Goal: Information Seeking & Learning: Find specific fact

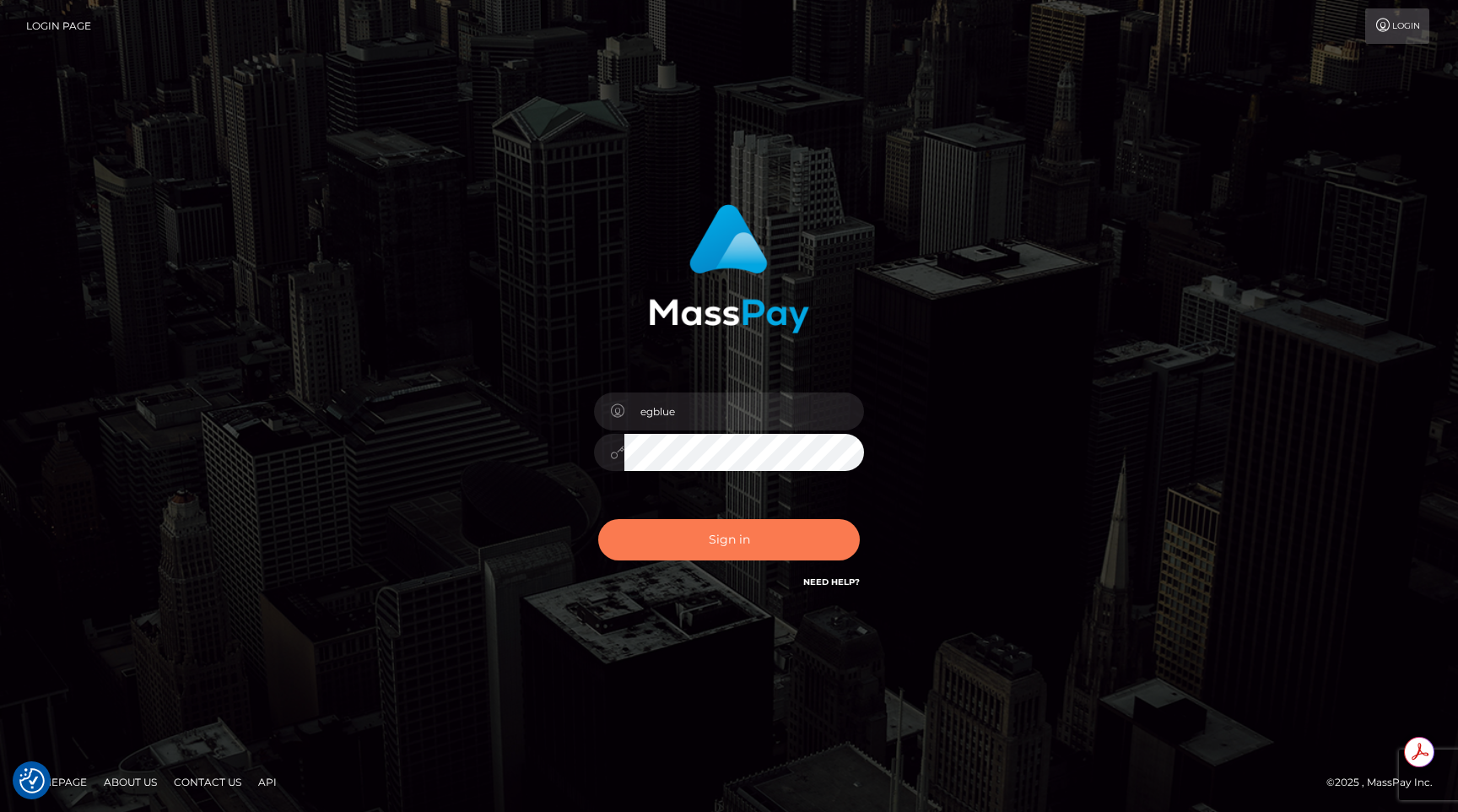
click at [665, 527] on button "Sign in" at bounding box center [729, 539] width 262 height 42
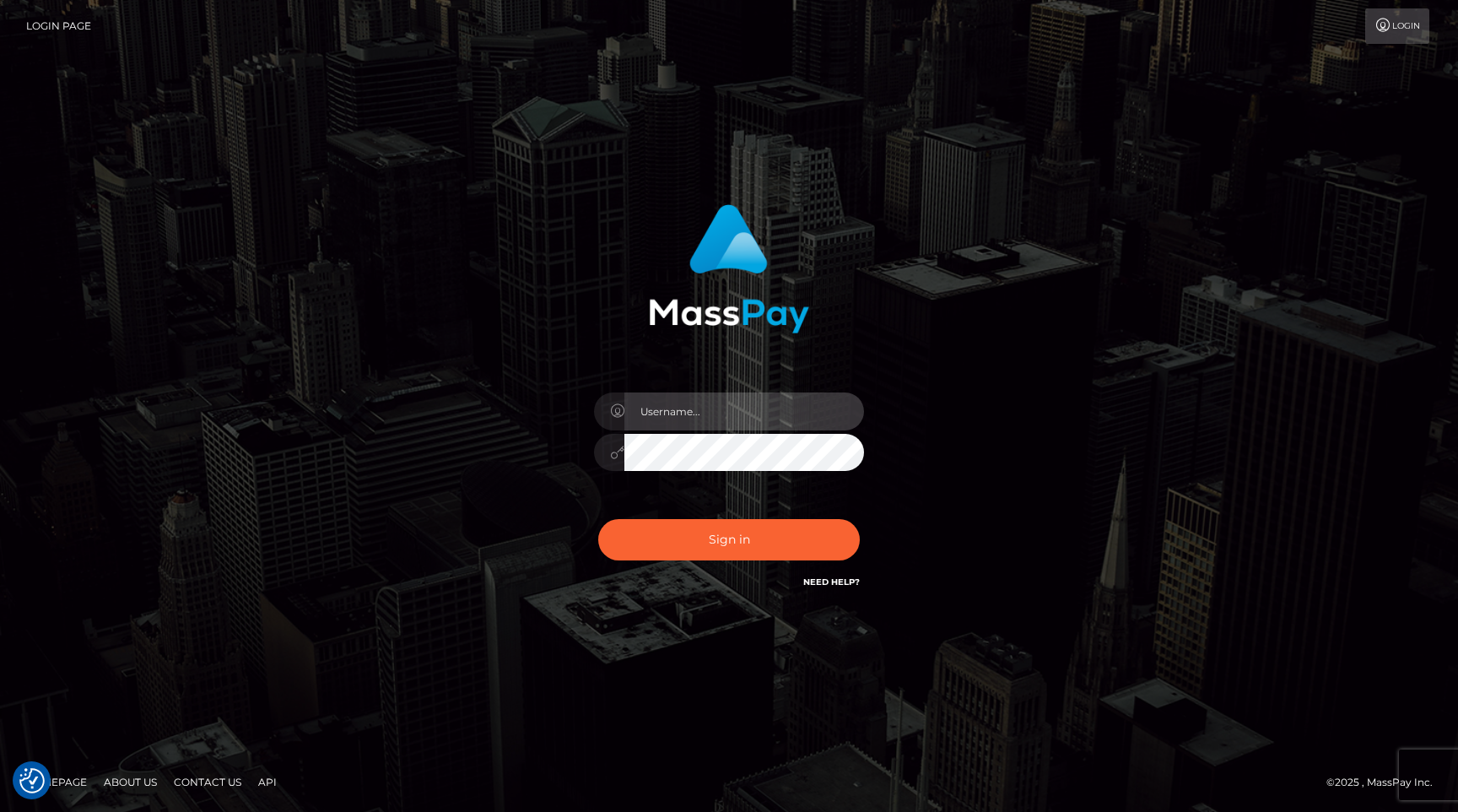
type input "egblue"
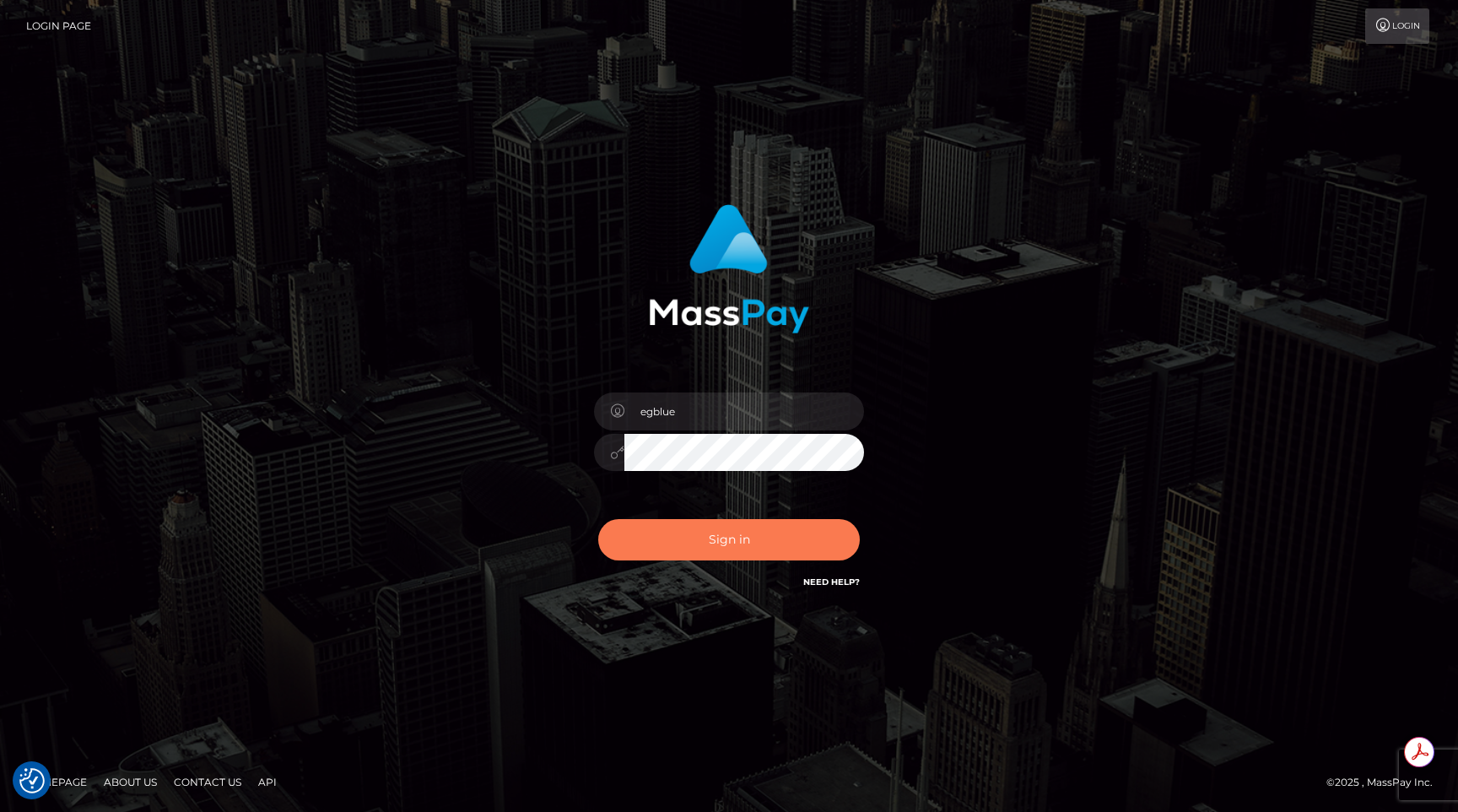
click at [665, 527] on button "Sign in" at bounding box center [729, 539] width 262 height 42
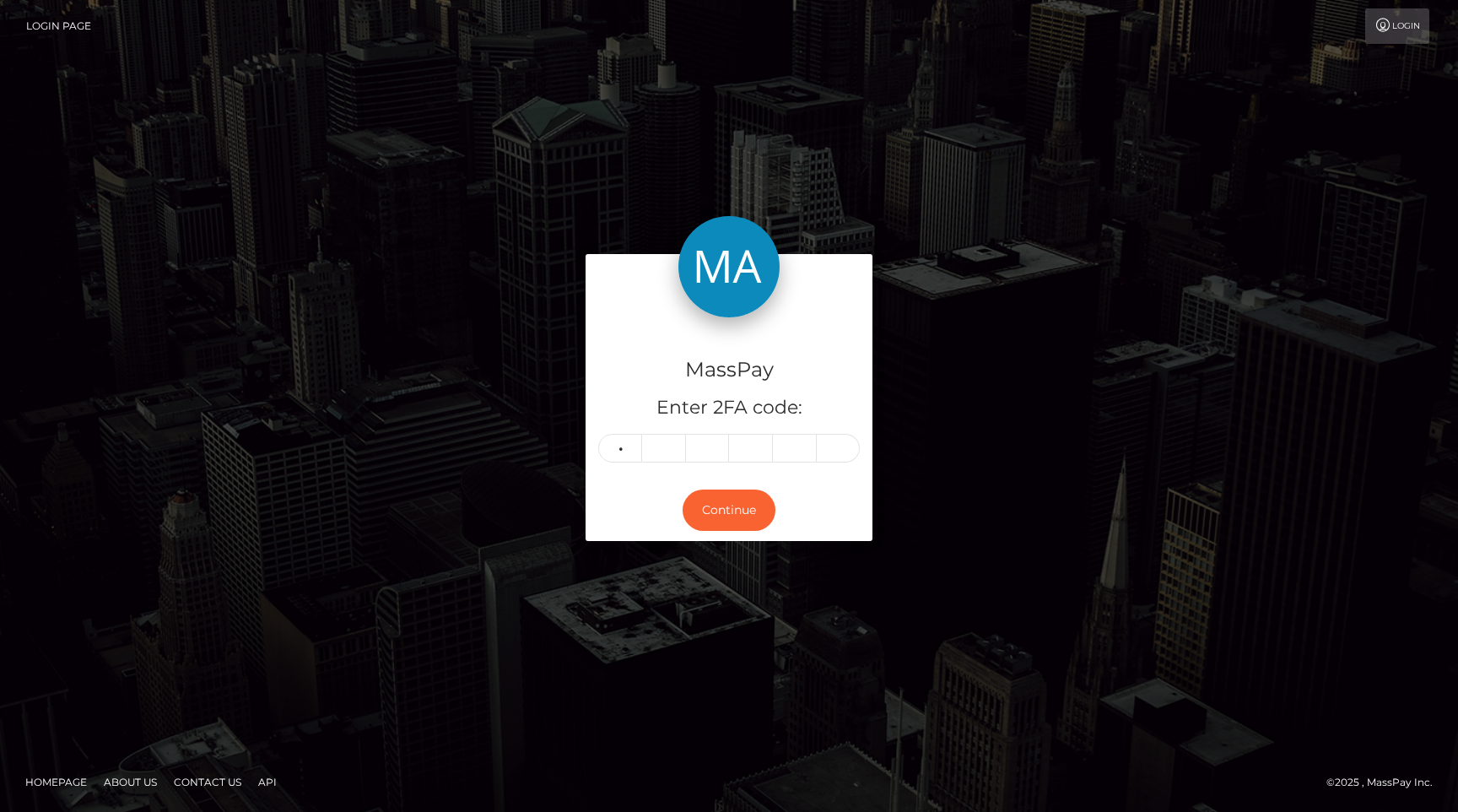
type input "3"
type input "4"
type input "3"
type input "2"
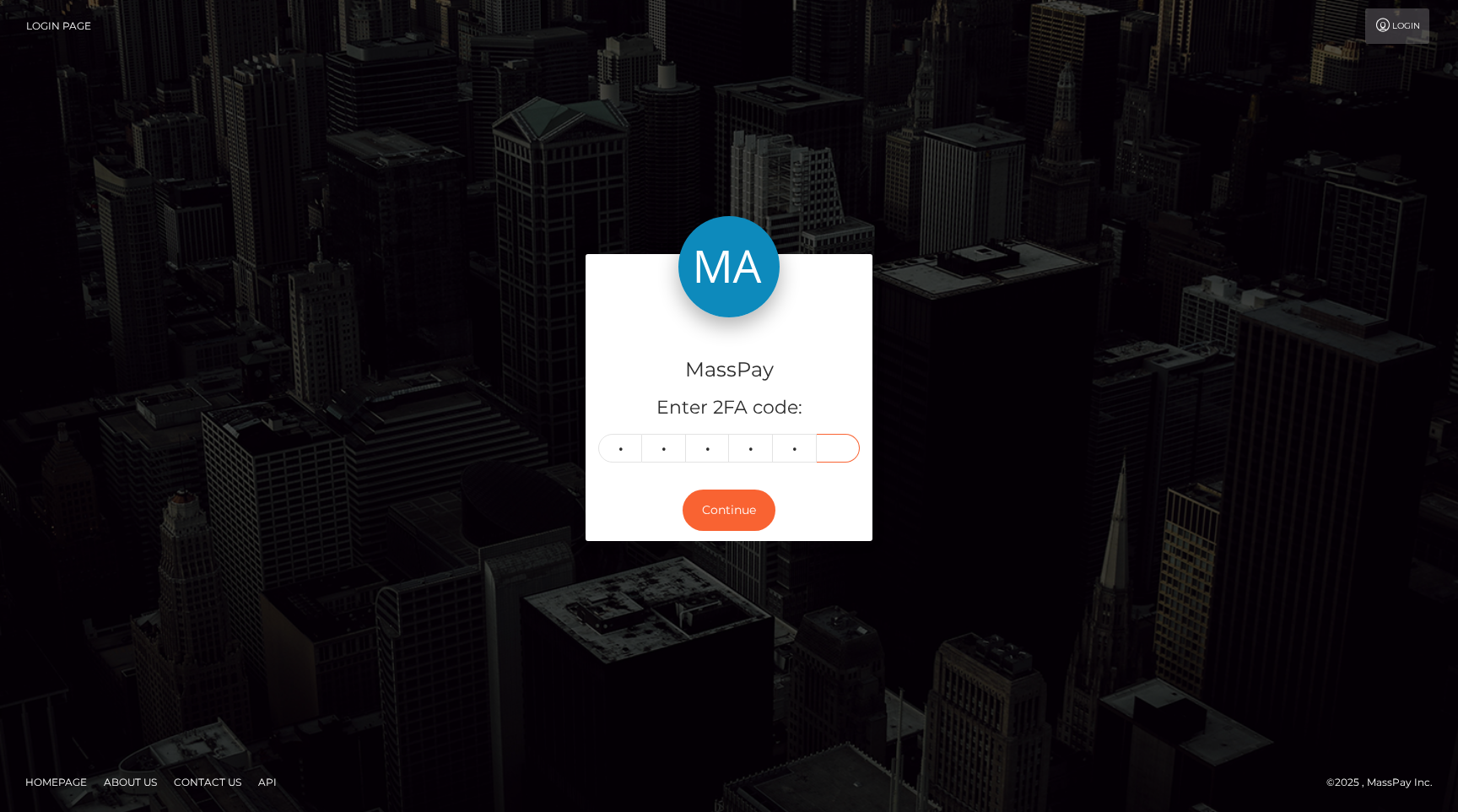
type input "3"
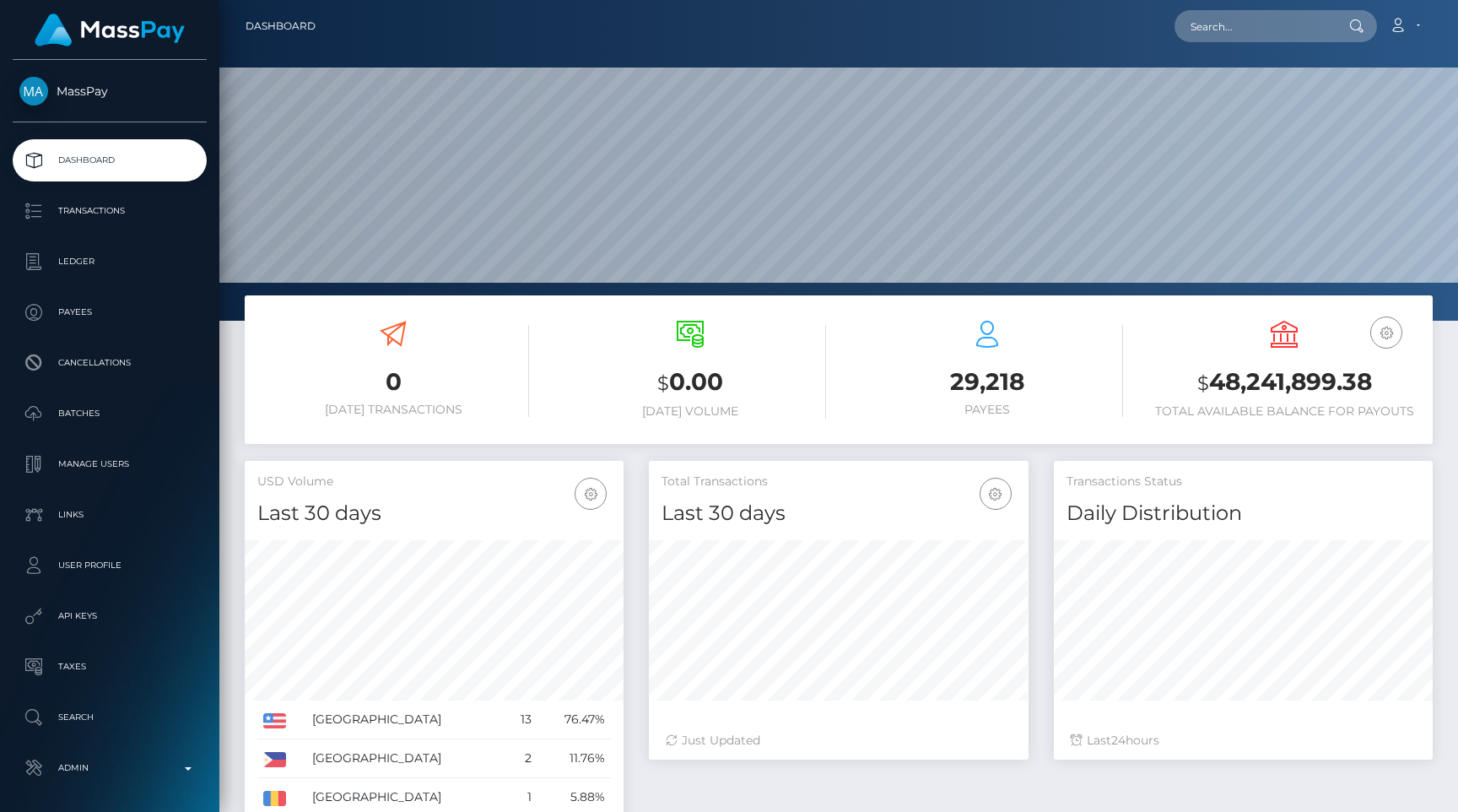
scroll to position [299, 379]
click at [1236, 34] on input "text" at bounding box center [1254, 26] width 158 height 32
paste input "c2d208ad-682b-11f0-a026-06178c1a380f"
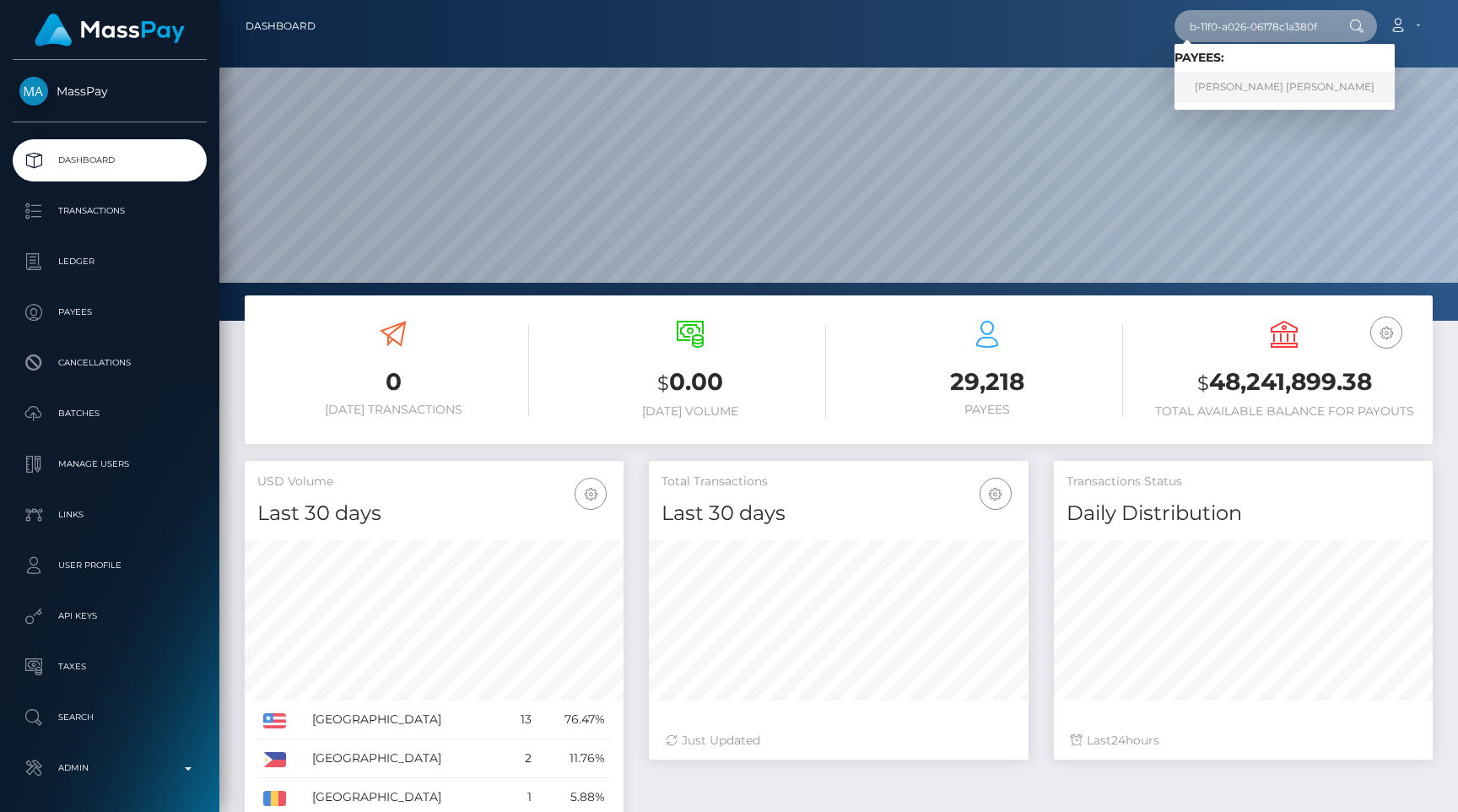
type input "c2d208ad-682b-11f0-a026-06178c1a380f"
click at [1237, 85] on link "FERNANDO VIDAL PUCHE" at bounding box center [1285, 88] width 220 height 31
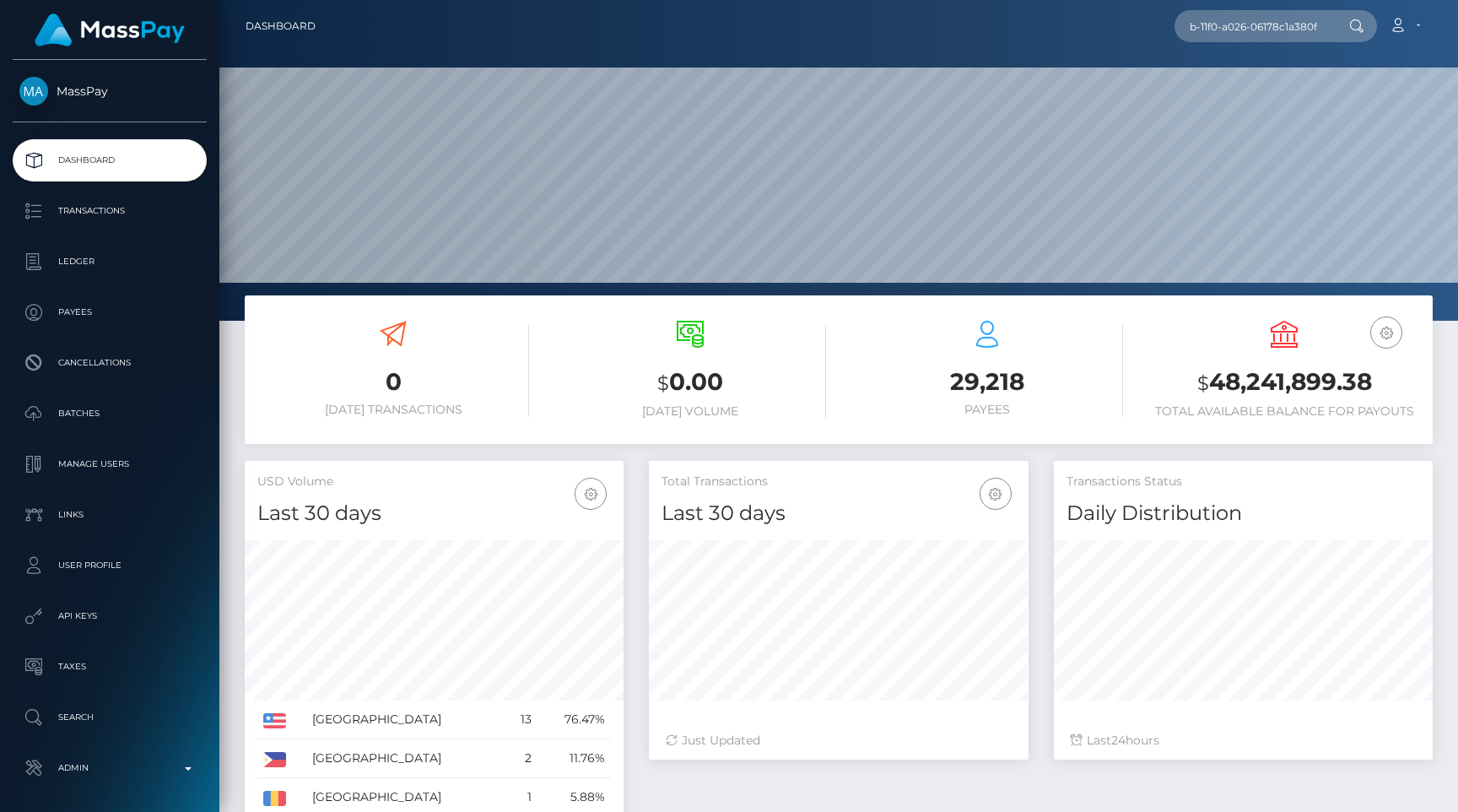
scroll to position [0, 0]
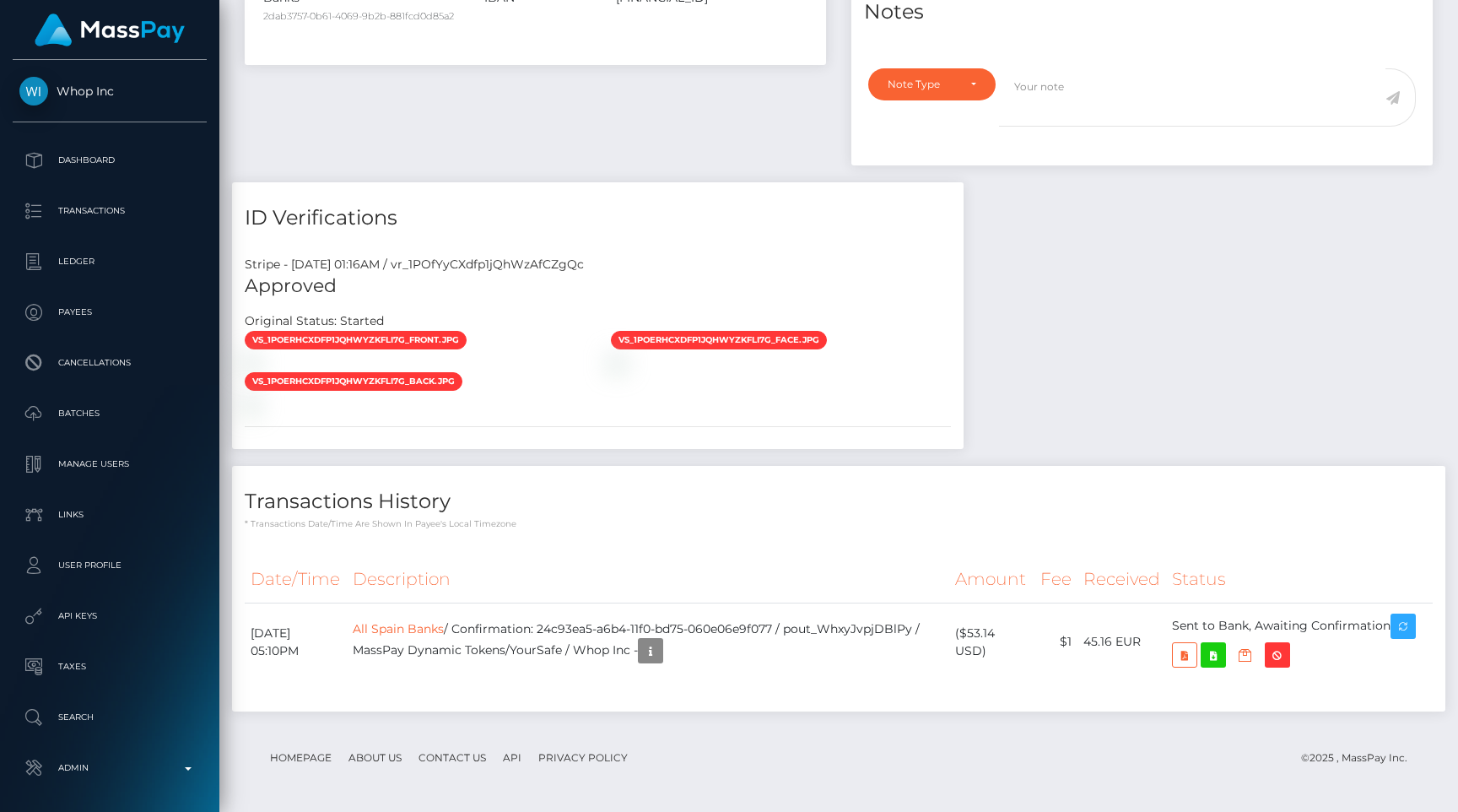
scroll to position [203, 379]
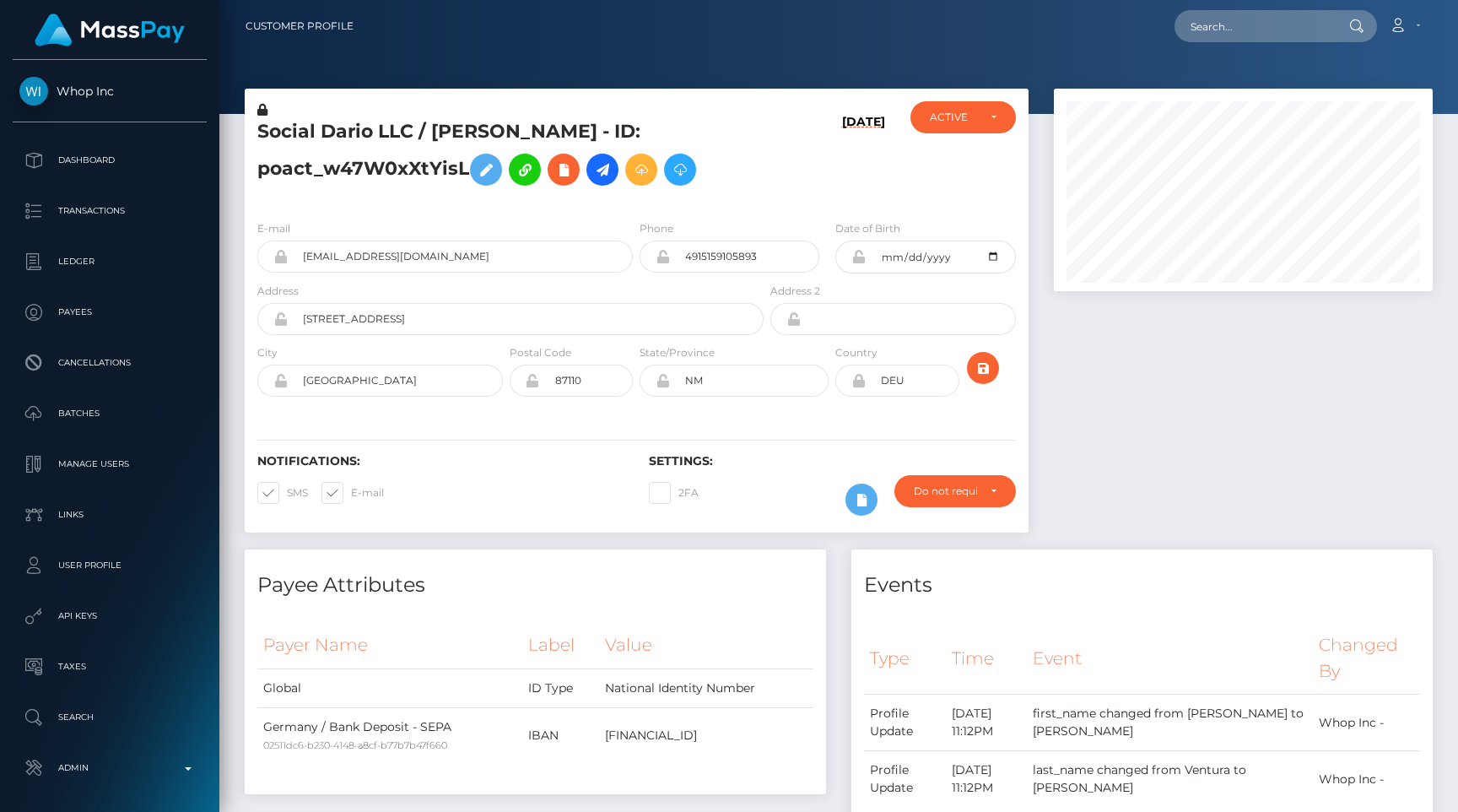
scroll to position [1049, 0]
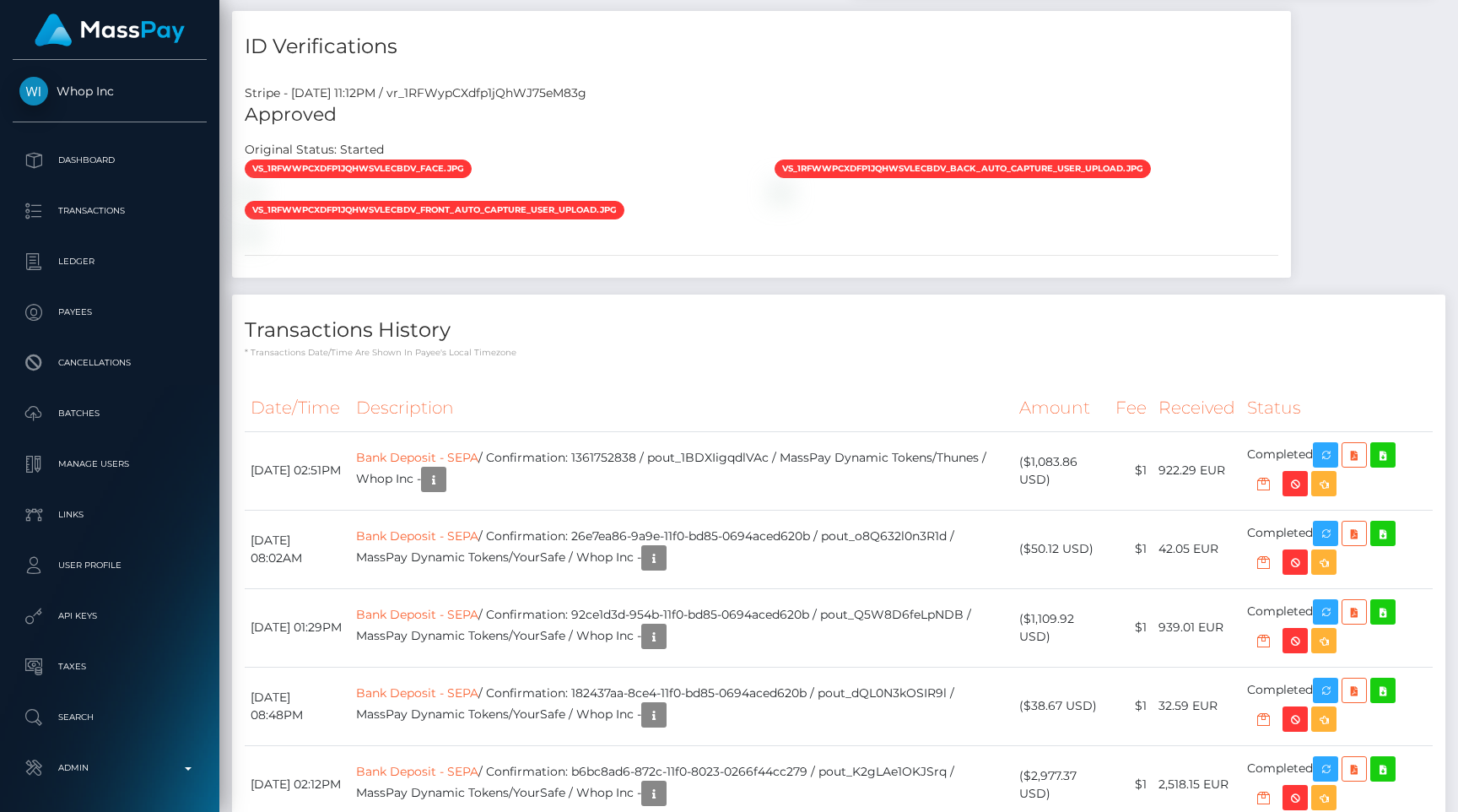
click at [490, 101] on div "Stripe - July 23, 2025 11:12PM / vr_1RFWypCXdfp1jQhWJ75eM83g" at bounding box center [761, 92] width 1059 height 18
copy div "vr_1RFWypCXdfp1jQhWJ75eM83g"
click at [101, 757] on p "Admin" at bounding box center [109, 767] width 180 height 25
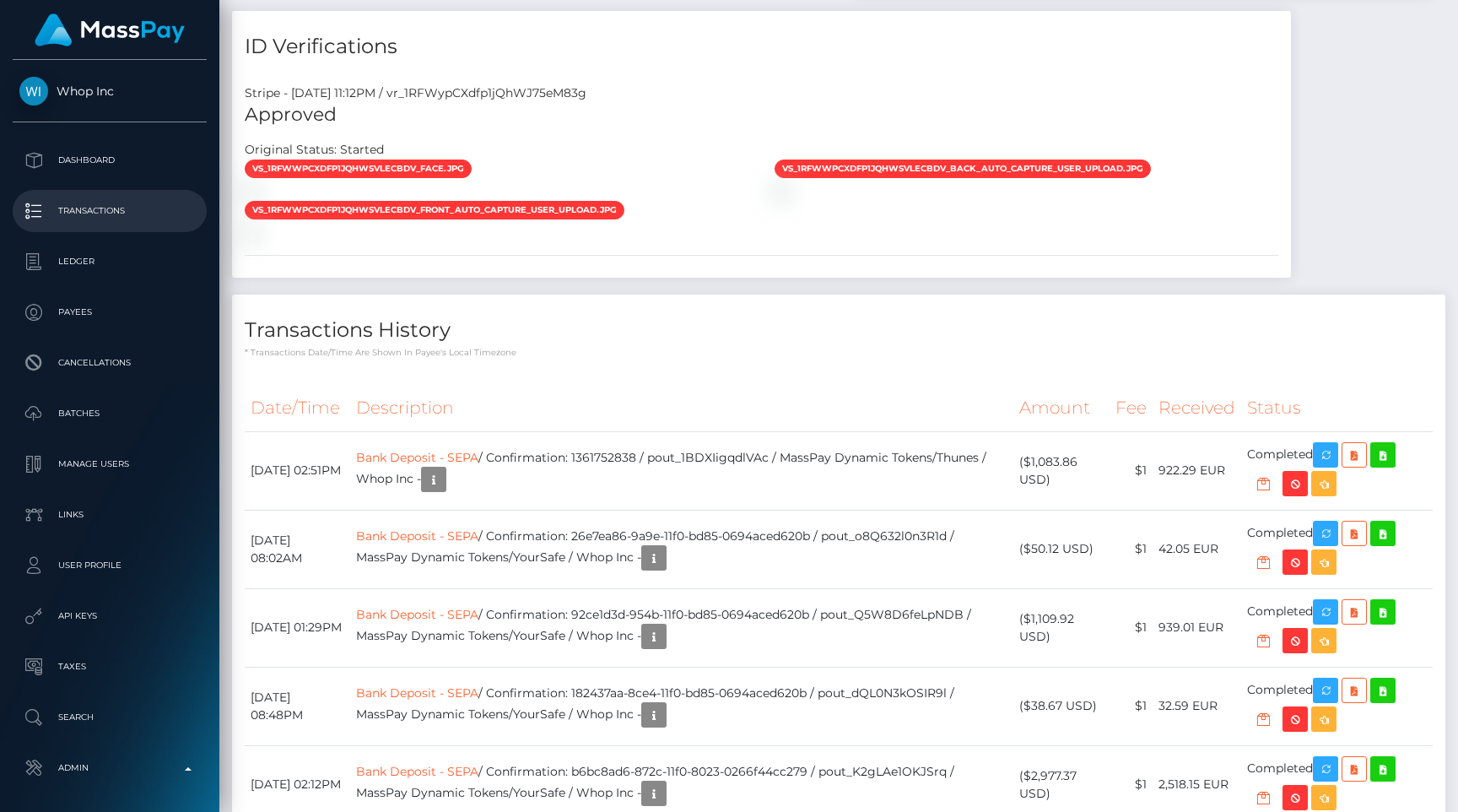
click at [154, 206] on p "Transactions" at bounding box center [109, 210] width 180 height 25
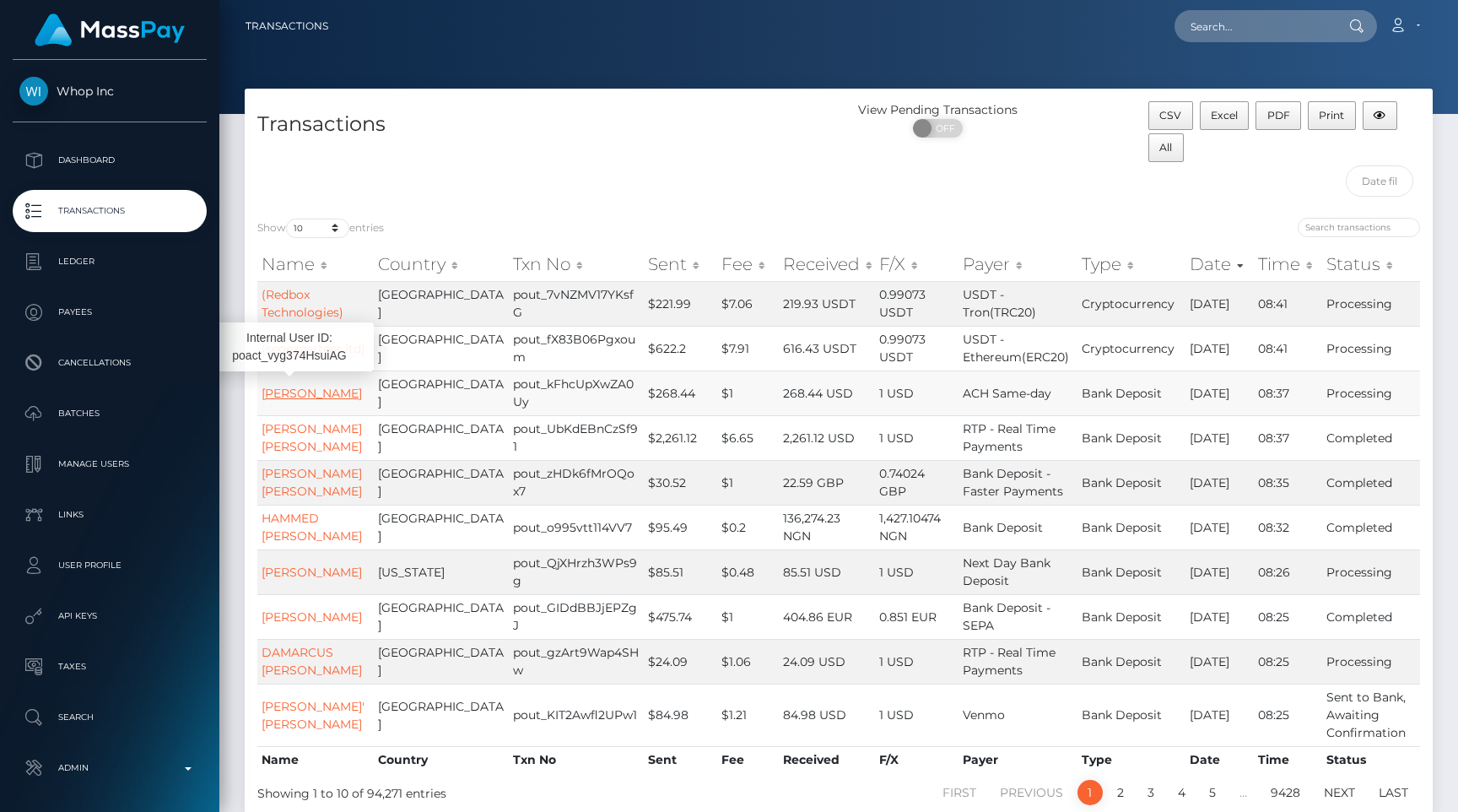
click at [268, 400] on link "[PERSON_NAME]" at bounding box center [312, 393] width 101 height 15
click at [1302, 24] on input "text" at bounding box center [1254, 26] width 158 height 32
paste input "pout_u7AzU1CV8h2VZ"
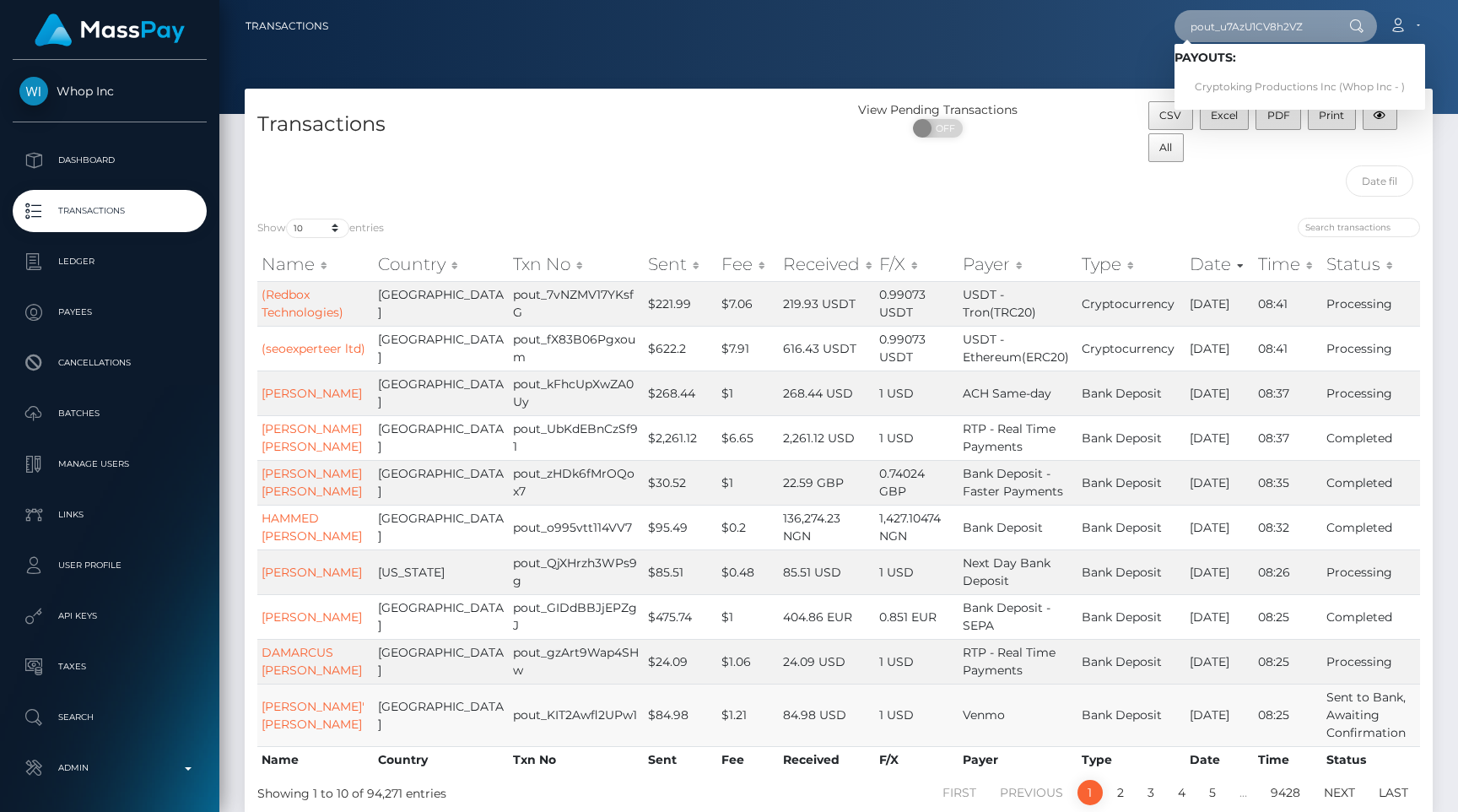
type input "pout_u7AzU1CV8h2VZ"
click at [1297, 90] on link "Cryptoking Productions Inc (Whop Inc - )" at bounding box center [1300, 88] width 251 height 31
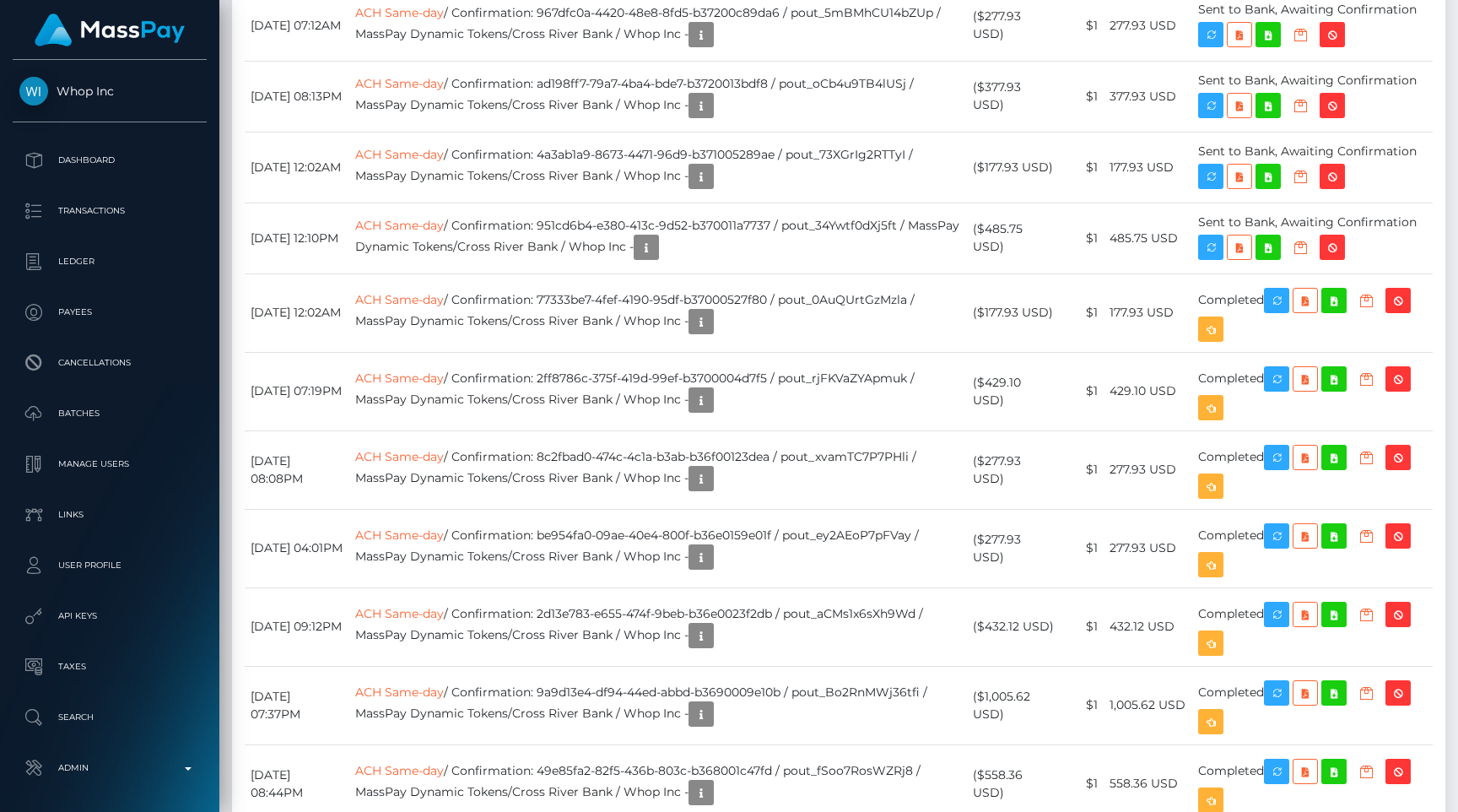
scroll to position [1666, 0]
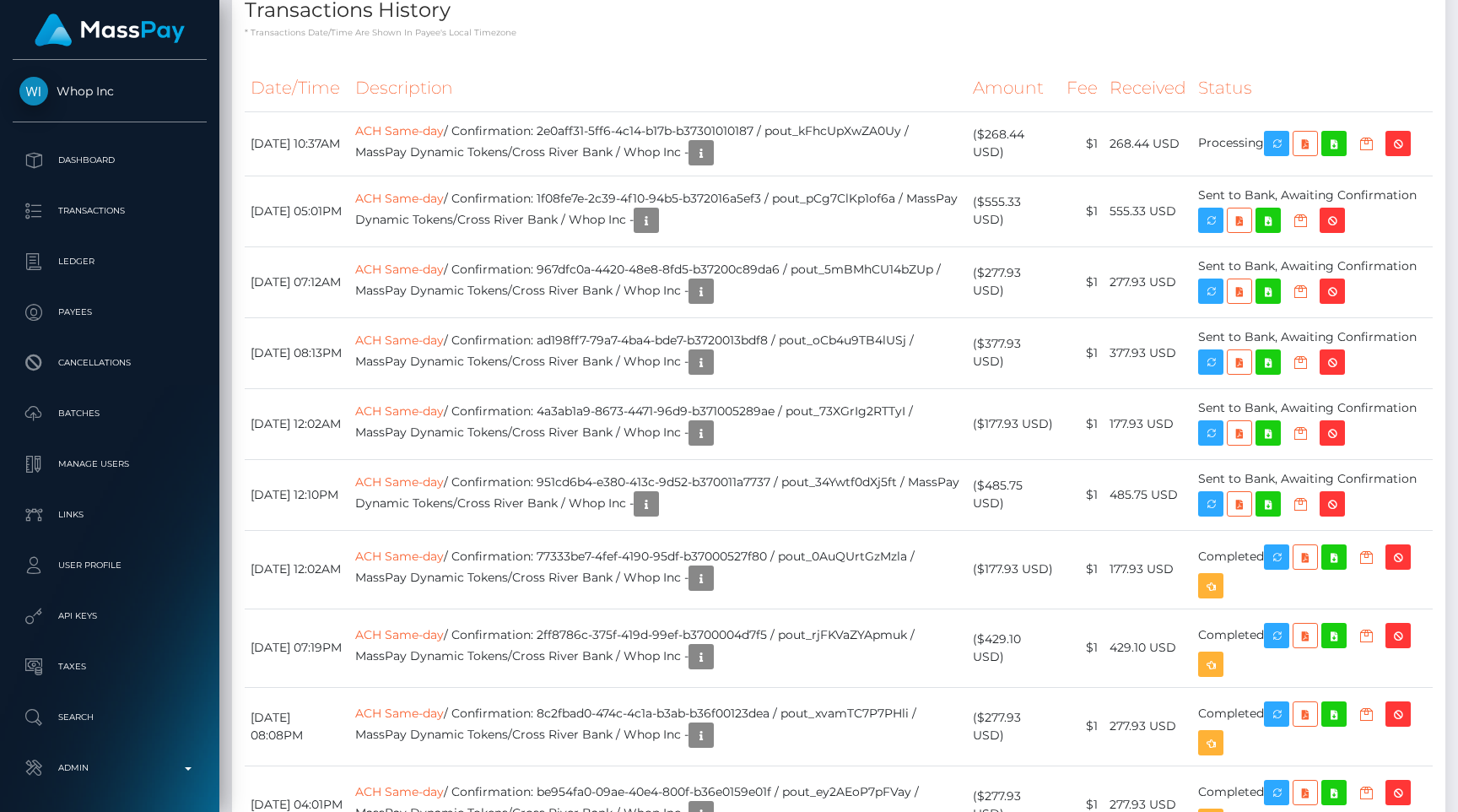
click at [734, 25] on h4 "Transactions History" at bounding box center [839, 10] width 1188 height 30
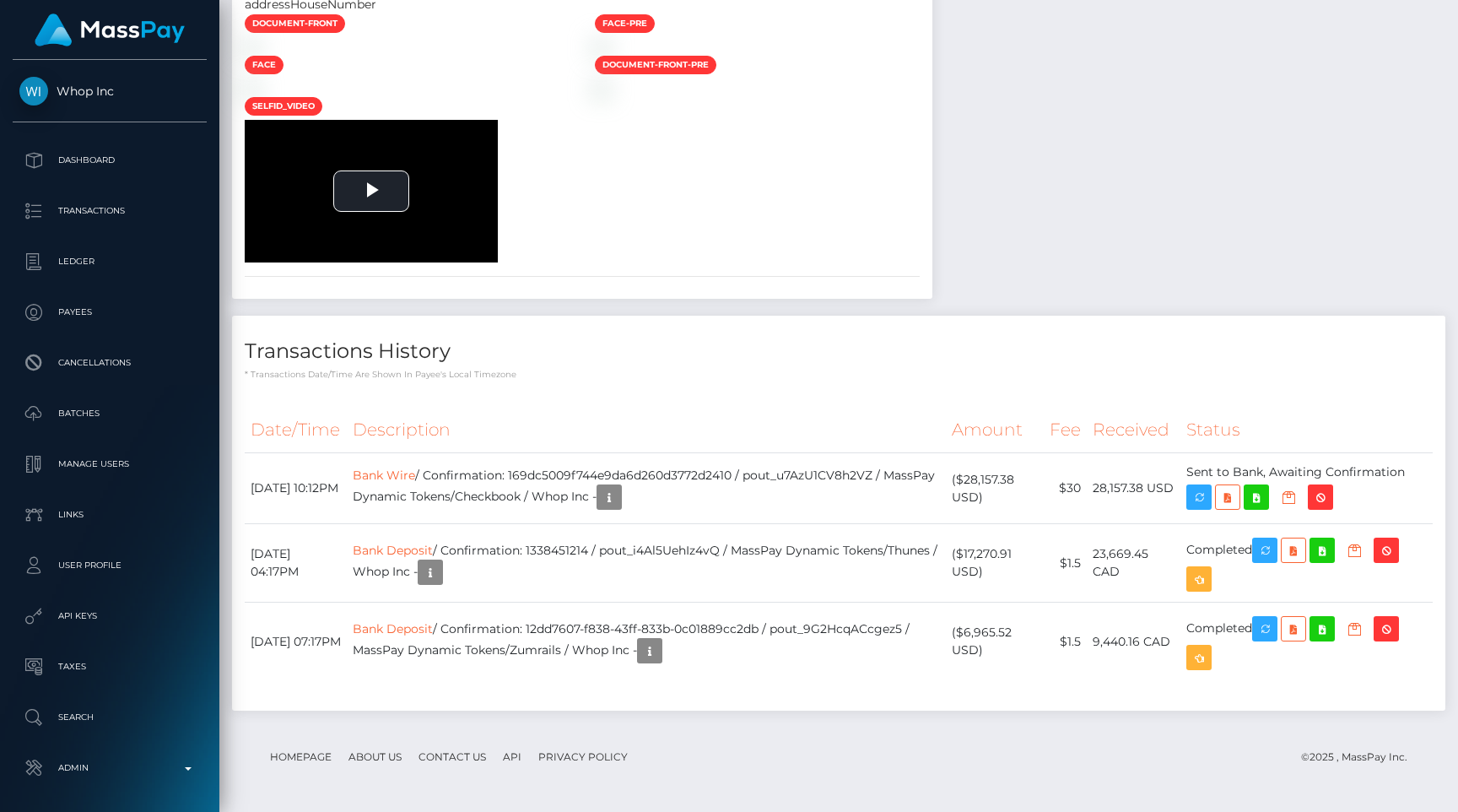
scroll to position [2794, 0]
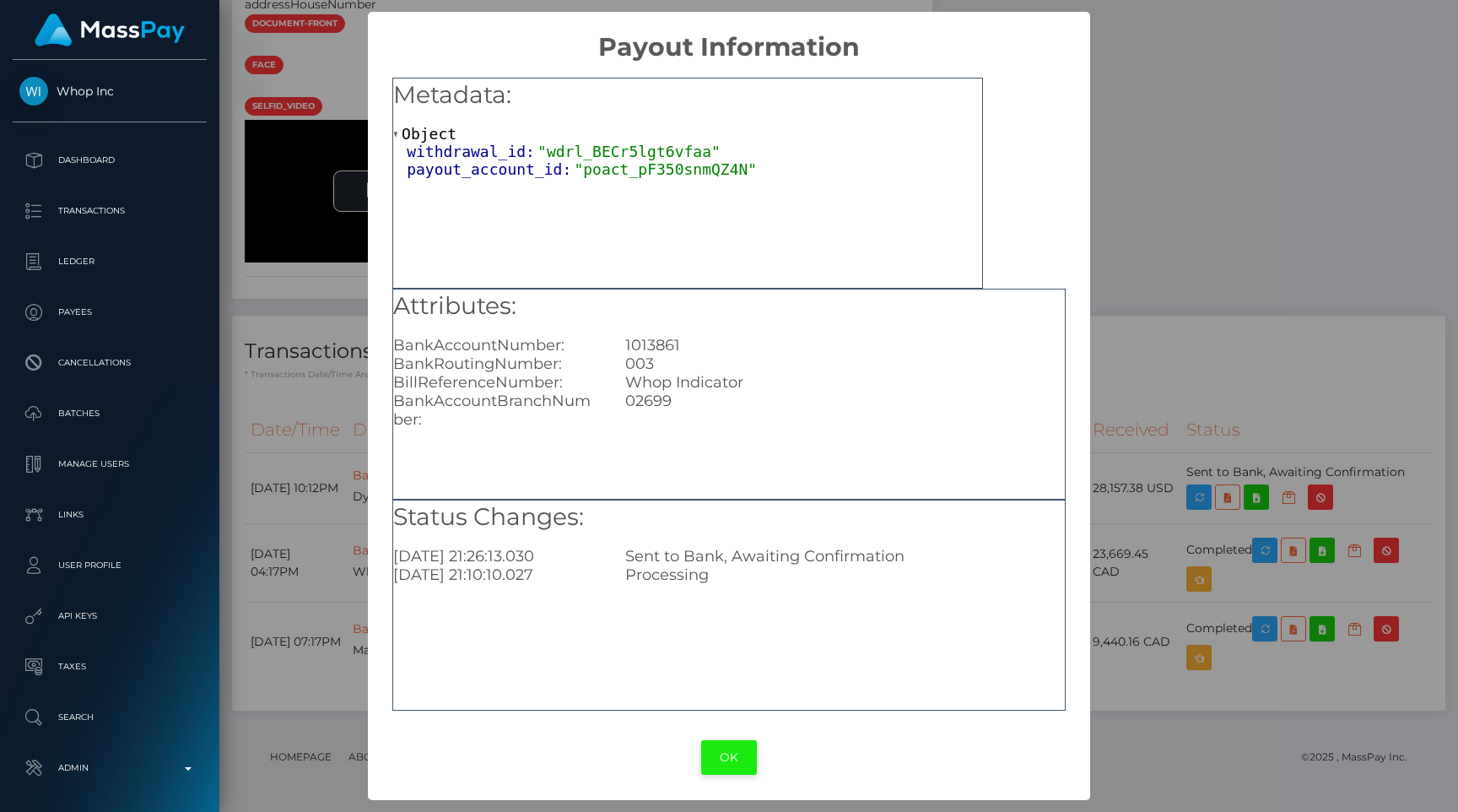
click at [725, 764] on button "OK" at bounding box center [729, 757] width 56 height 34
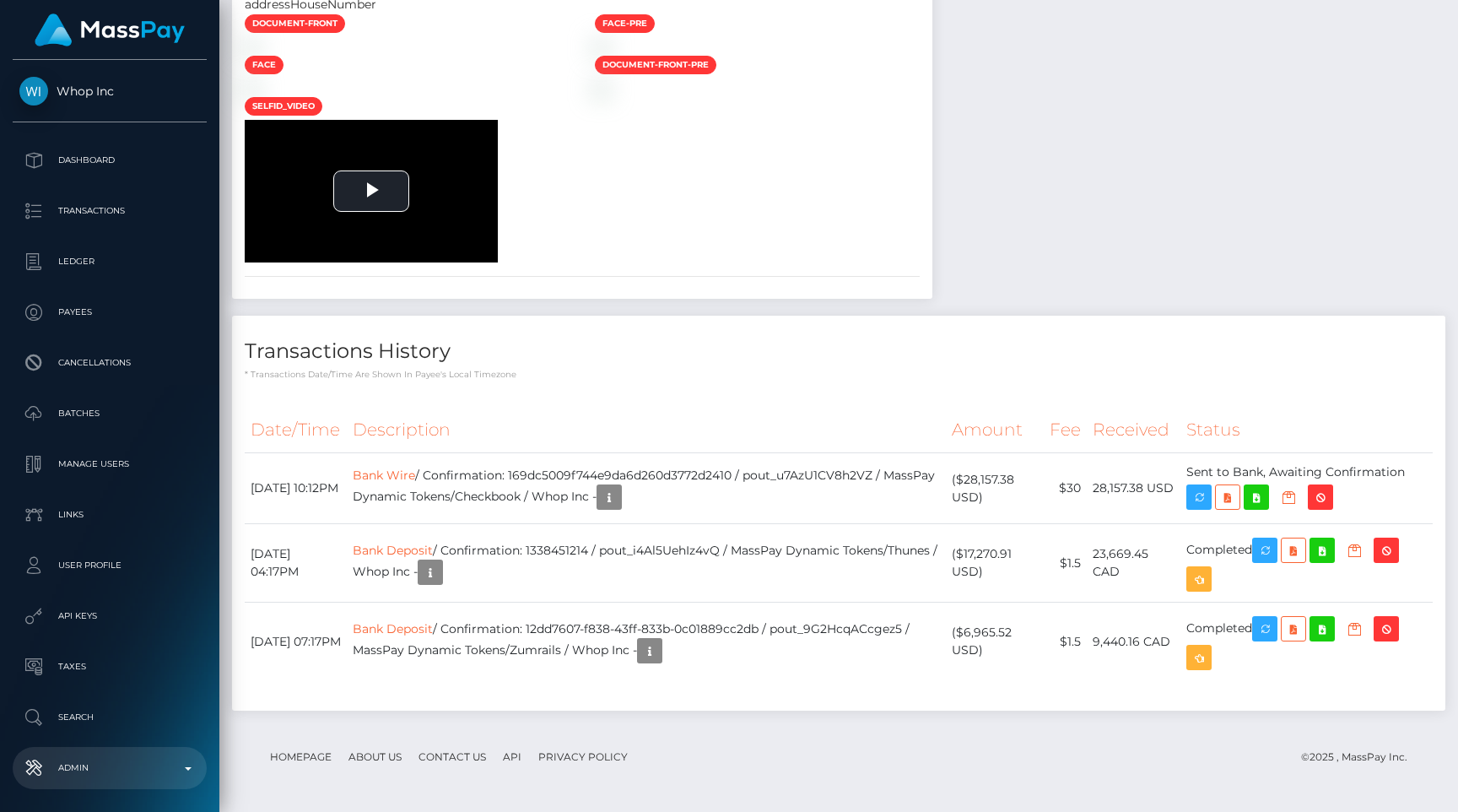
click at [103, 766] on p "Admin" at bounding box center [109, 767] width 180 height 25
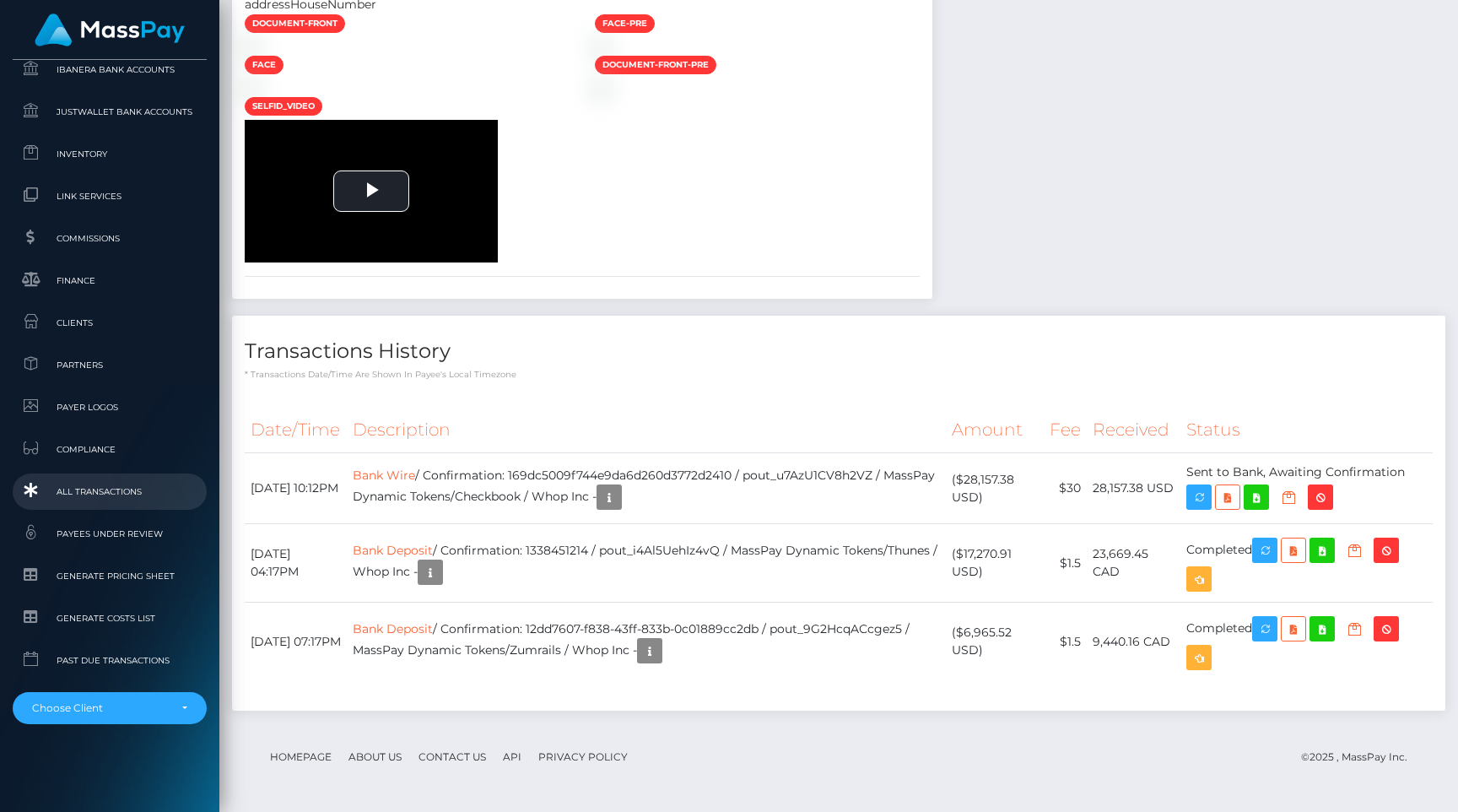
click at [116, 495] on span "All Transactions" at bounding box center [109, 491] width 180 height 19
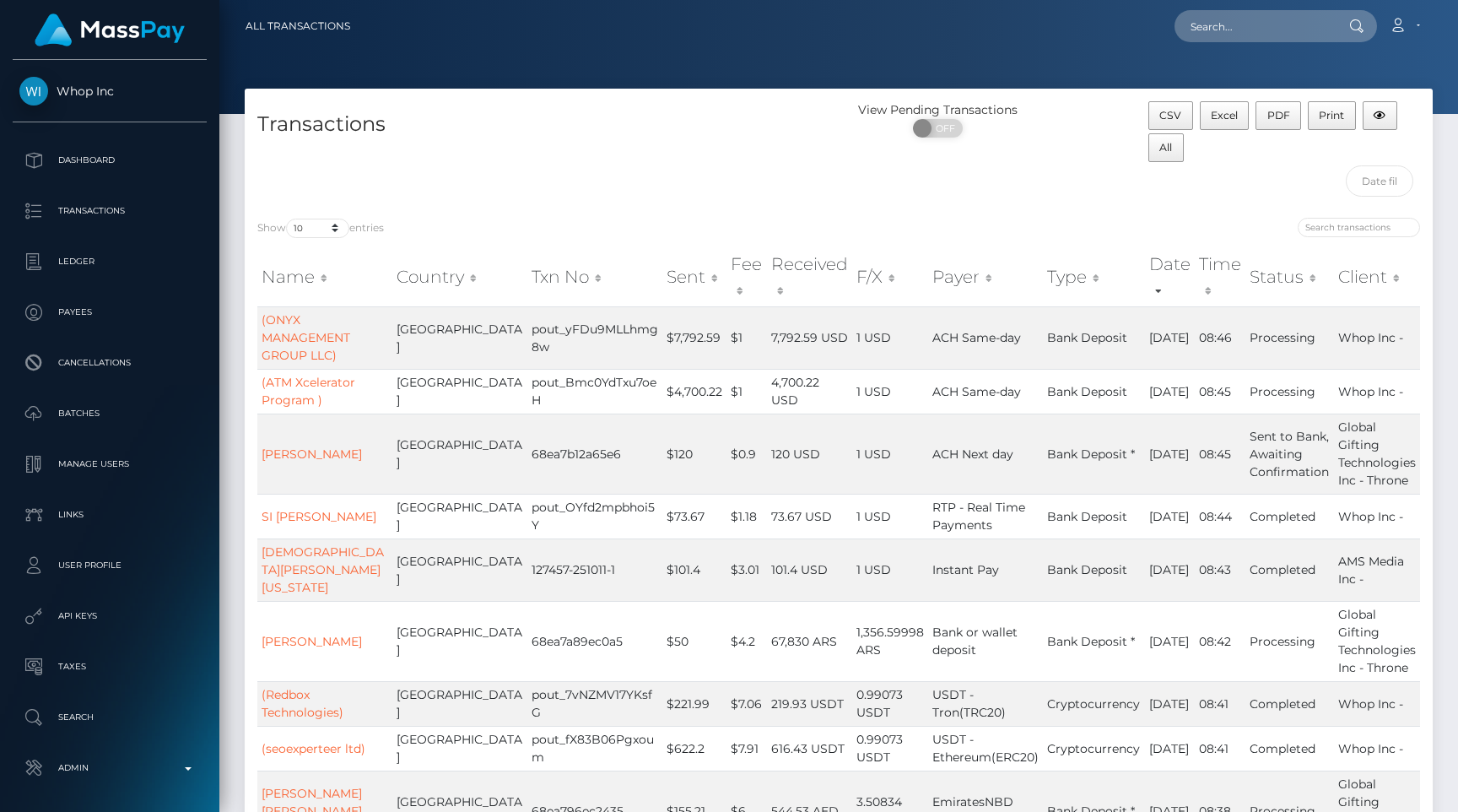
click at [592, 197] on div "Transactions" at bounding box center [542, 153] width 594 height 104
click at [338, 224] on select "10 25 50 100 250 500 1,000 3,500 All" at bounding box center [317, 228] width 63 height 19
select select "250"
click at [288, 218] on select "10 25 50 100 250 500 1,000 3,500 All" at bounding box center [317, 228] width 63 height 19
click at [498, 214] on div "Show 10 25 50 100 250 500 1,000 3,500 All entries Name Country Txn No Sent Fee …" at bounding box center [839, 602] width 1188 height 794
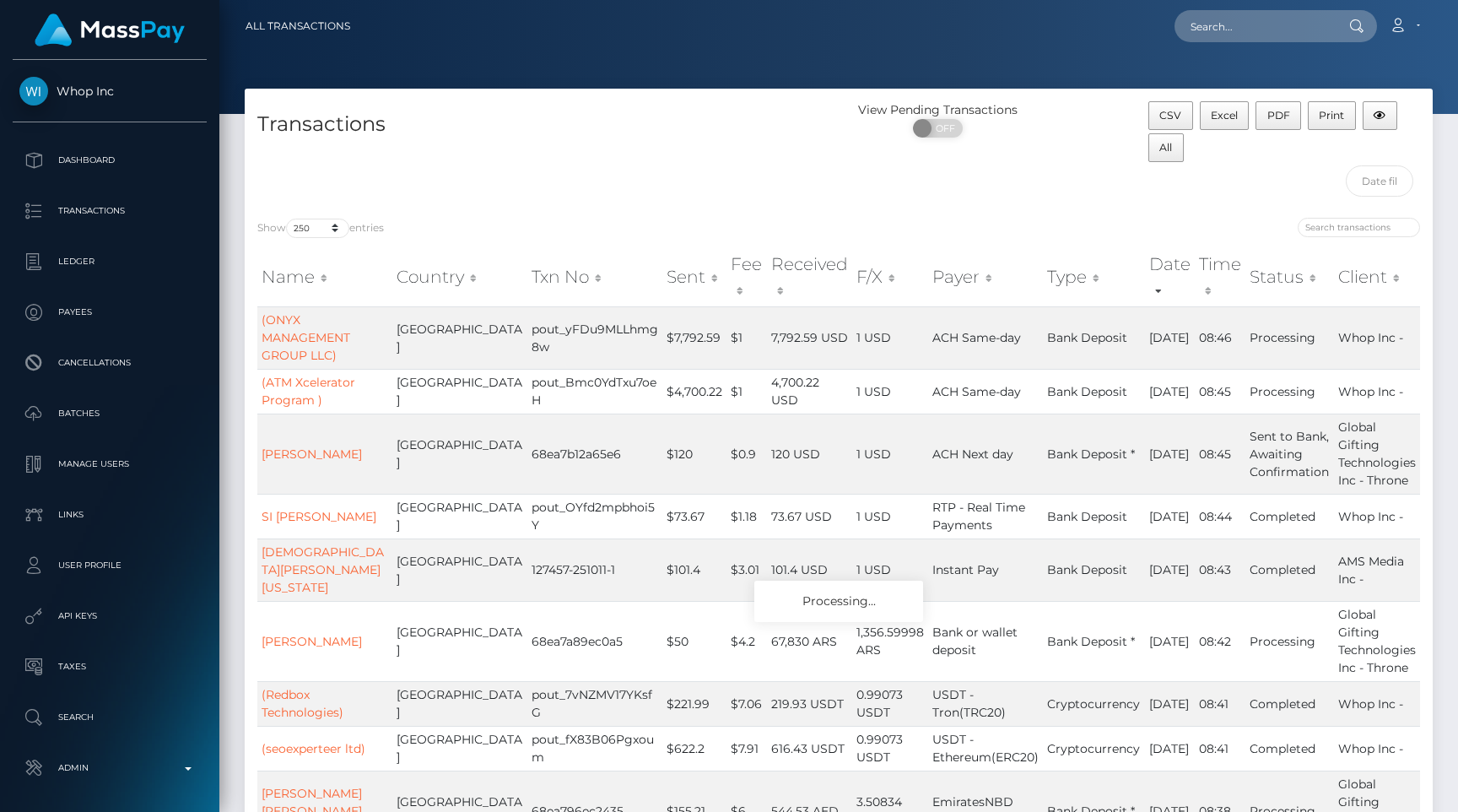
click at [498, 214] on div "Show 10 25 50 100 250 500 1,000 3,500 All entries Name Country Txn No Sent Fee …" at bounding box center [839, 602] width 1188 height 794
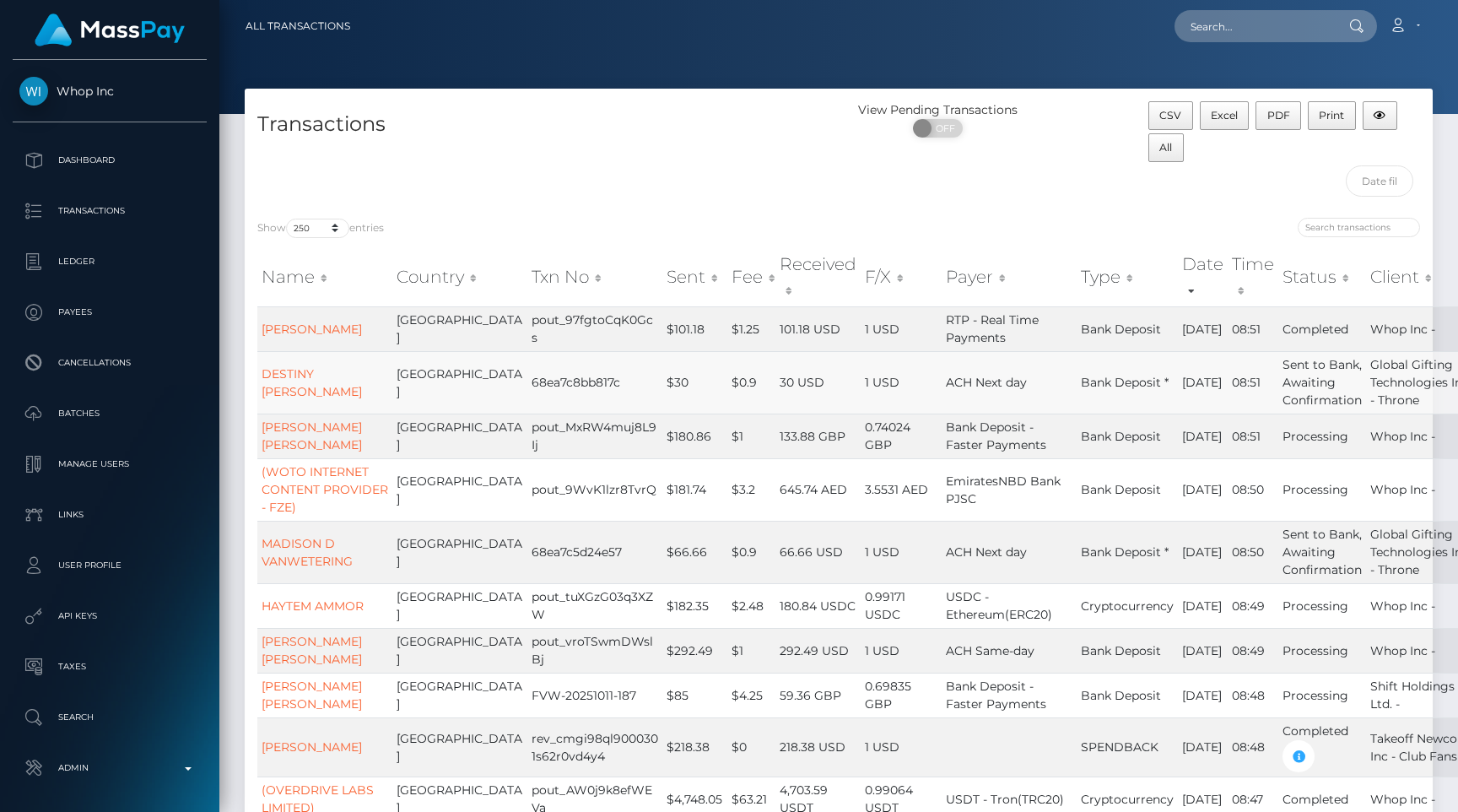
click at [662, 412] on td "$30" at bounding box center [695, 382] width 65 height 63
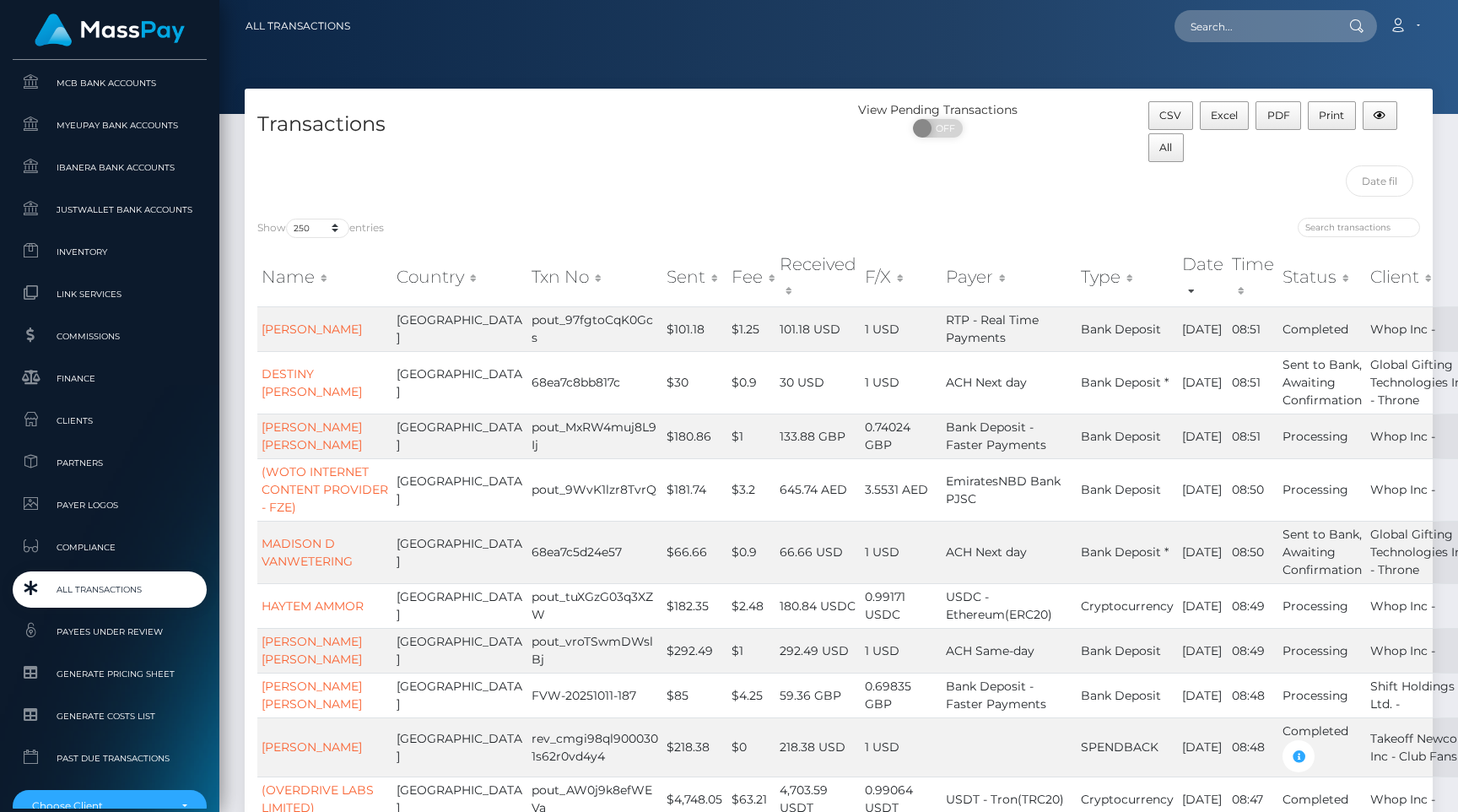
scroll to position [970, 0]
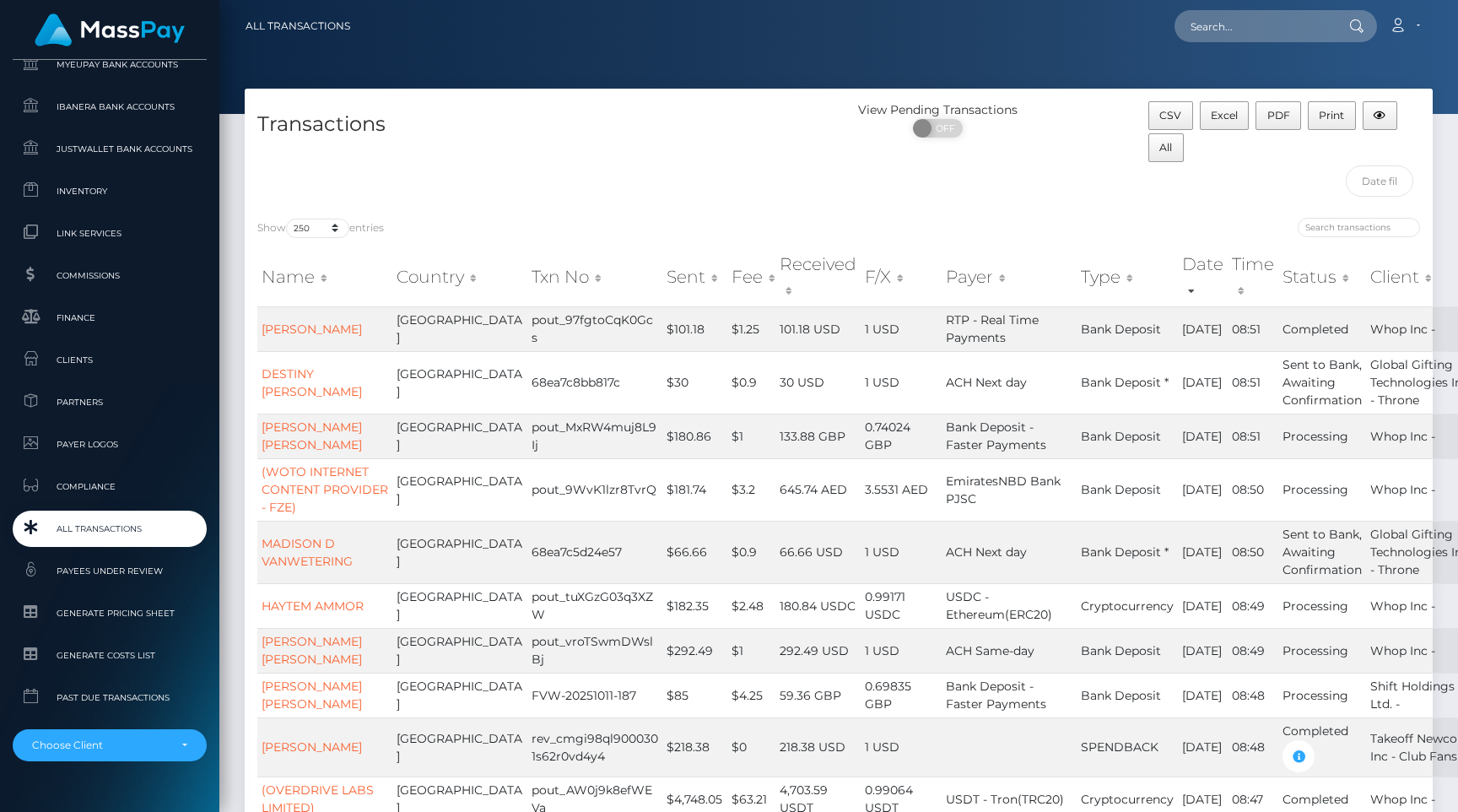
click at [149, 532] on span "All Transactions" at bounding box center [109, 528] width 180 height 19
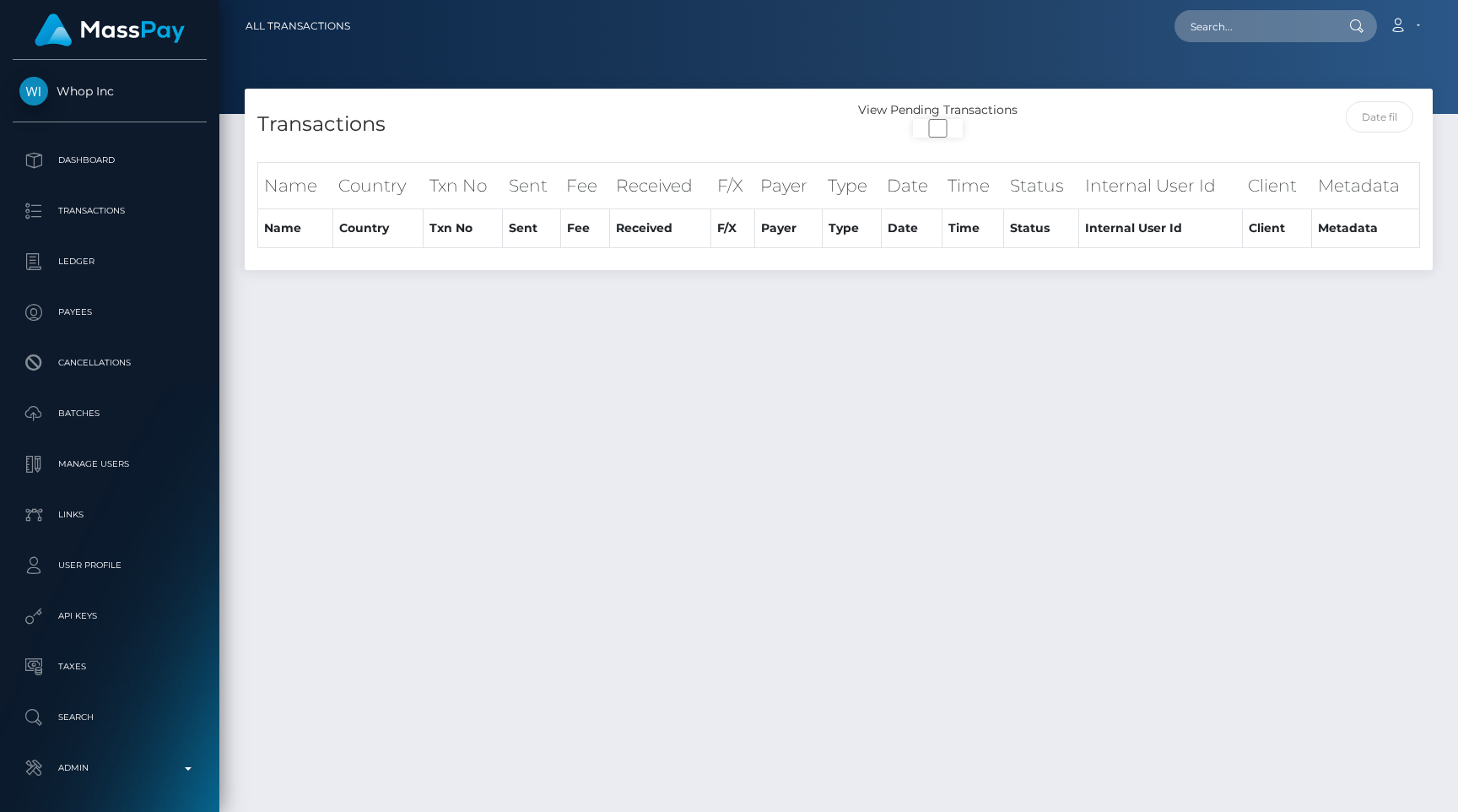
select select
select select "250"
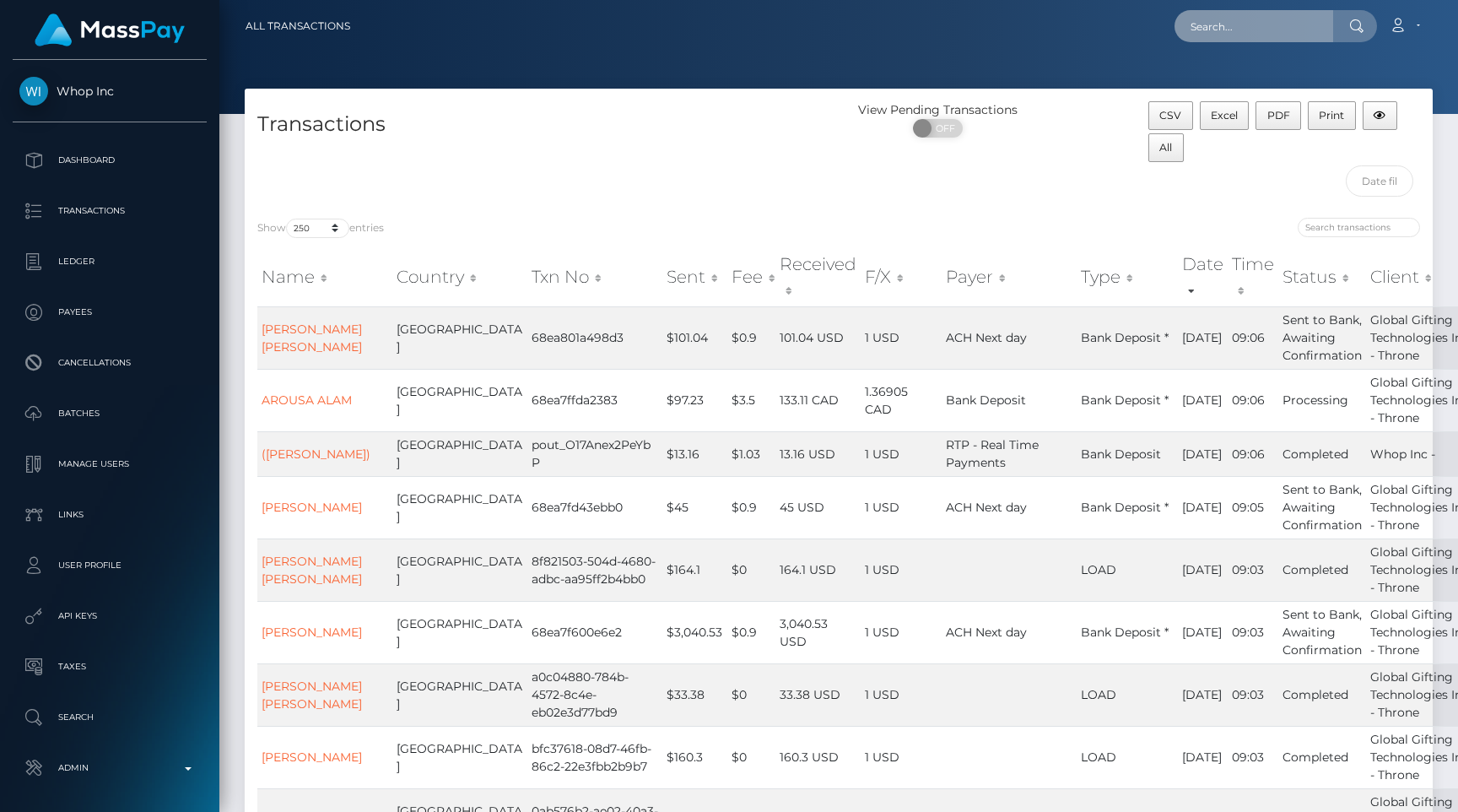
click at [1285, 24] on input "text" at bounding box center [1254, 26] width 158 height 32
paste input "c2d208ad-682b-11f0-a026-06178c1a380f"
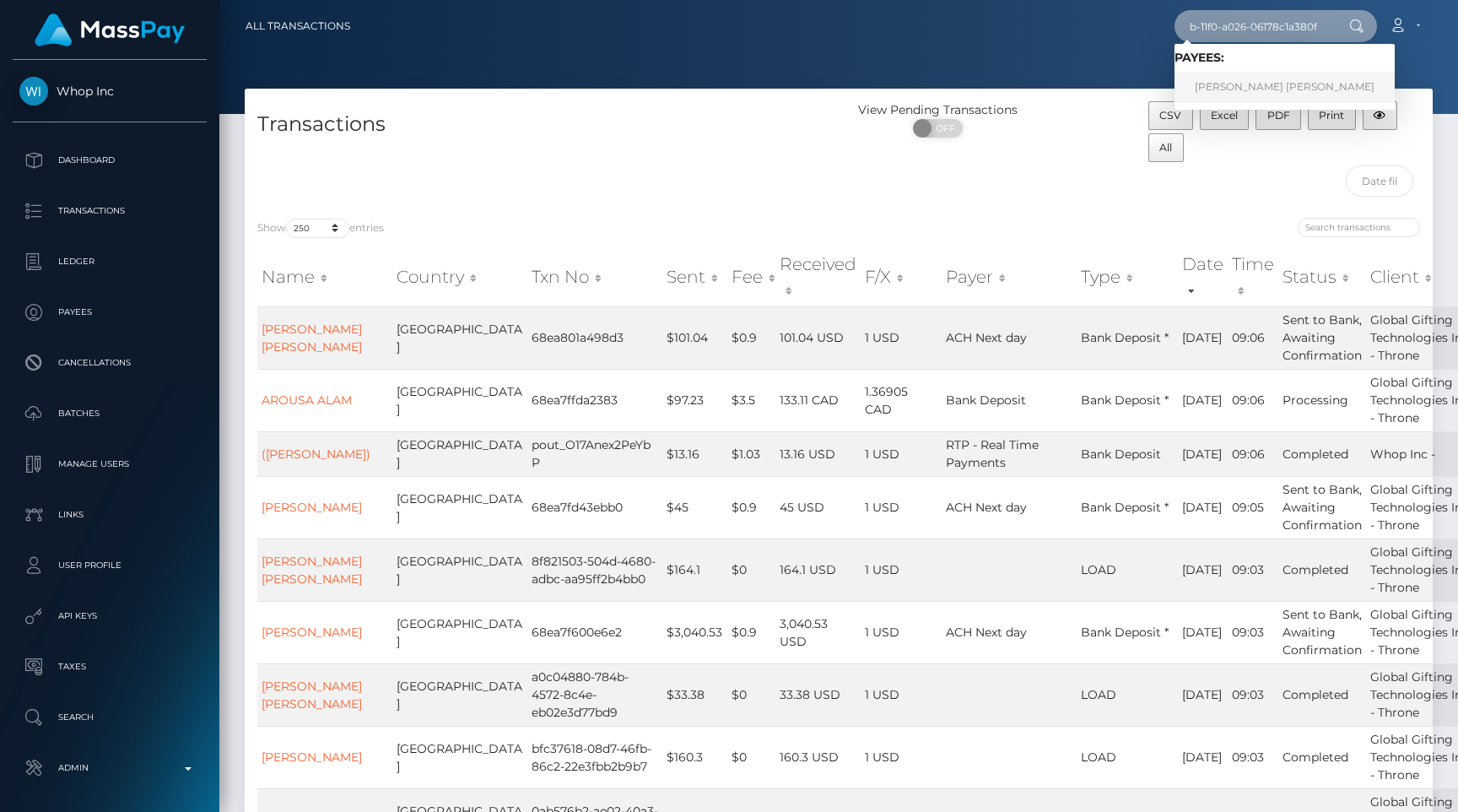
type input "c2d208ad-682b-11f0-a026-06178c1a380f"
click at [1242, 90] on link "FERNANDO VIDAL PUCHE" at bounding box center [1285, 88] width 220 height 31
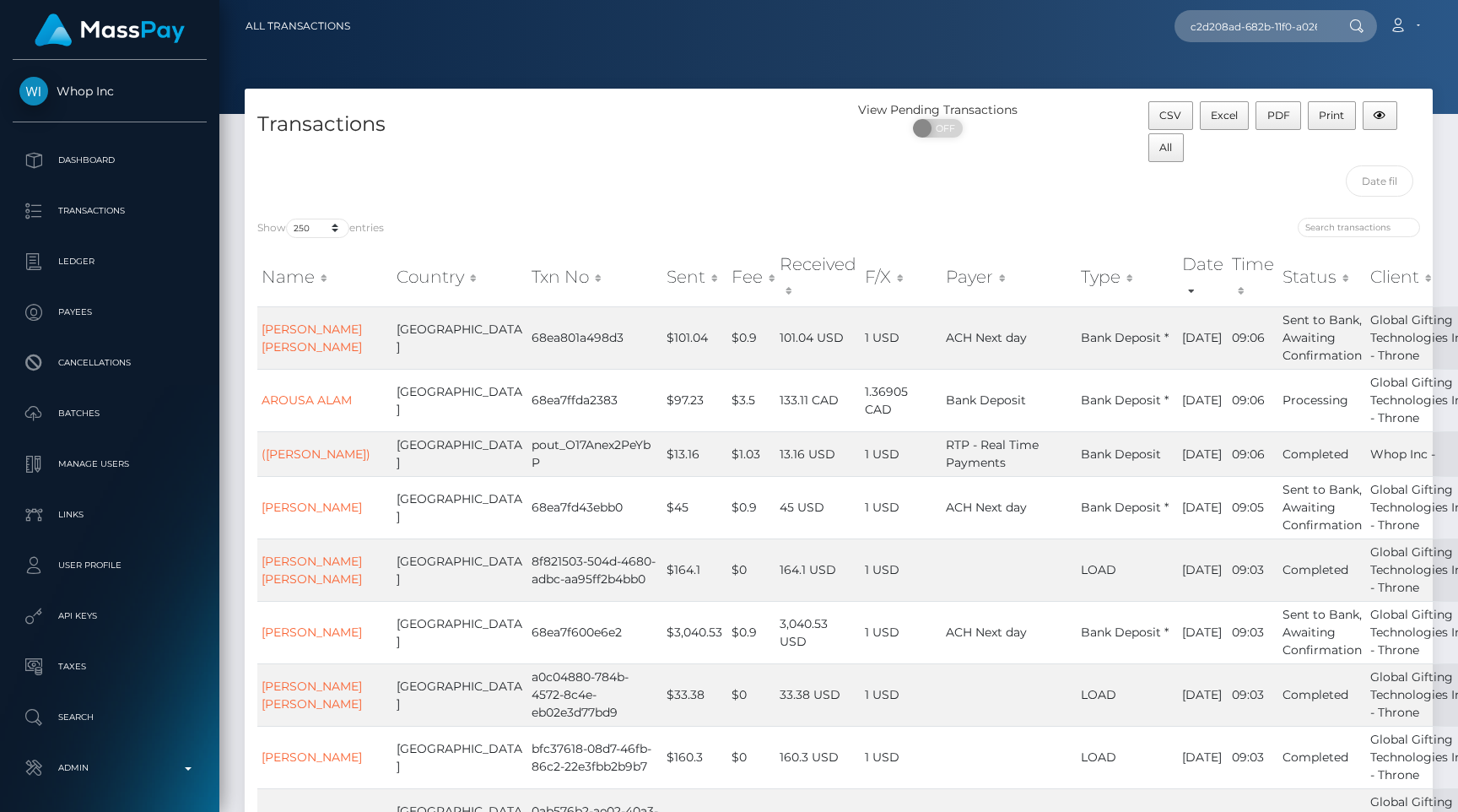
click at [697, 75] on div at bounding box center [838, 56] width 1239 height 114
click at [611, 202] on div "Transactions" at bounding box center [542, 153] width 594 height 104
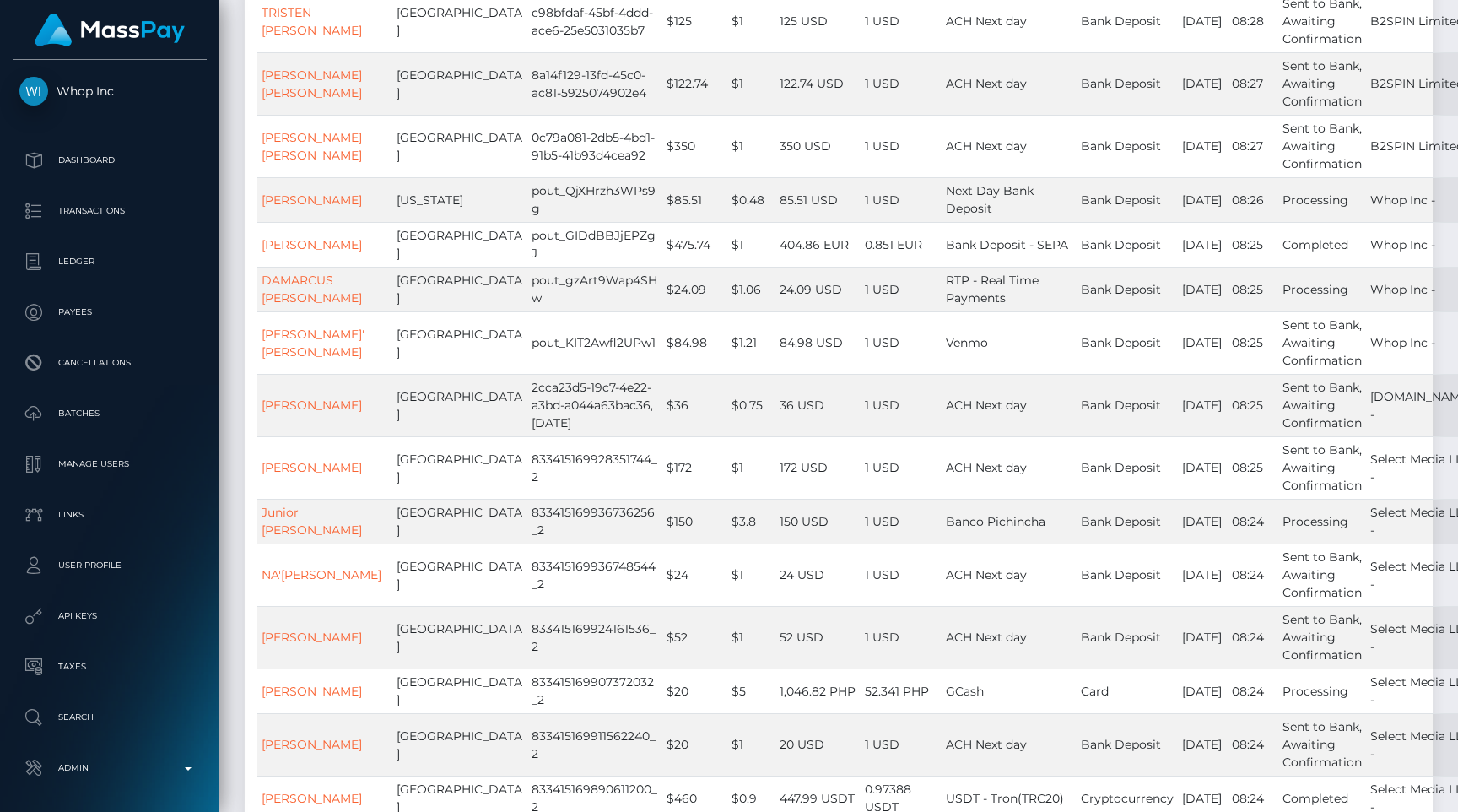
scroll to position [3343, 0]
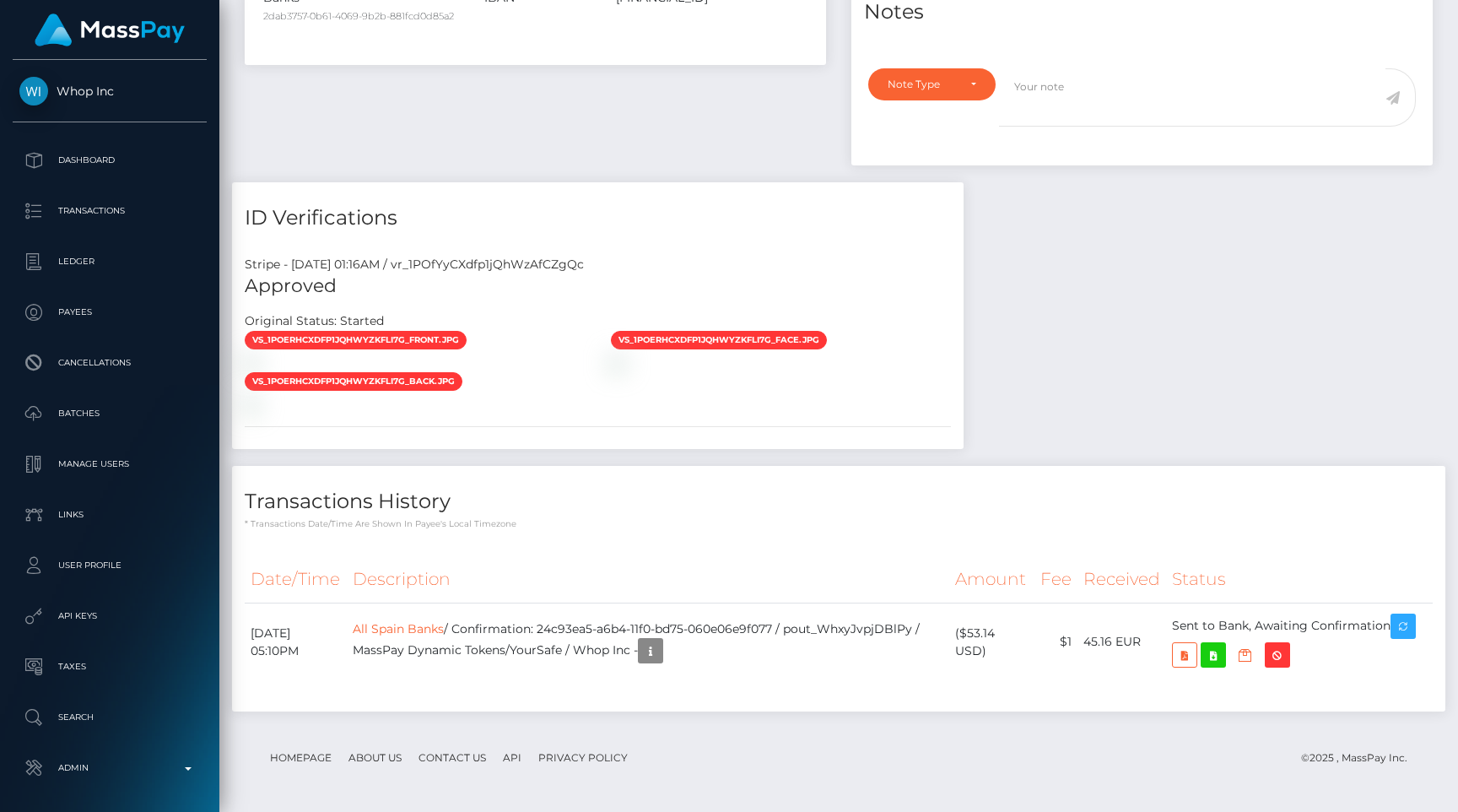
scroll to position [203, 379]
